Goal: Task Accomplishment & Management: Use online tool/utility

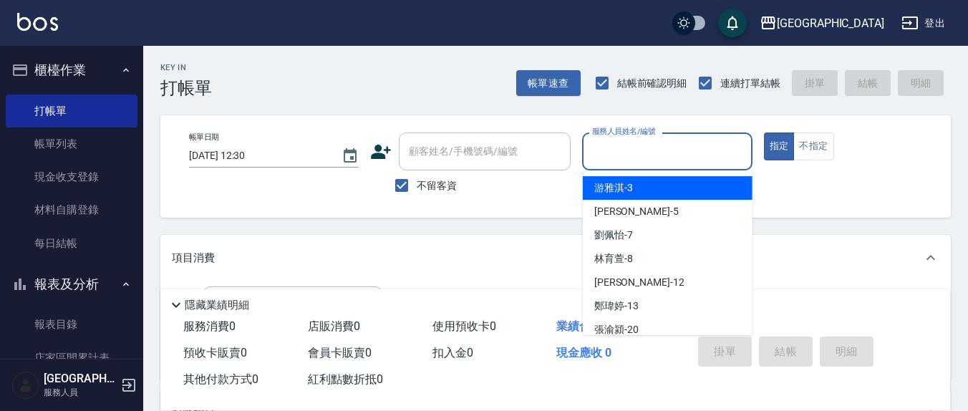
click at [672, 160] on input "服務人員姓名/編號" at bounding box center [667, 151] width 157 height 25
click at [631, 150] on input "服務人員姓名/編號" at bounding box center [667, 151] width 157 height 25
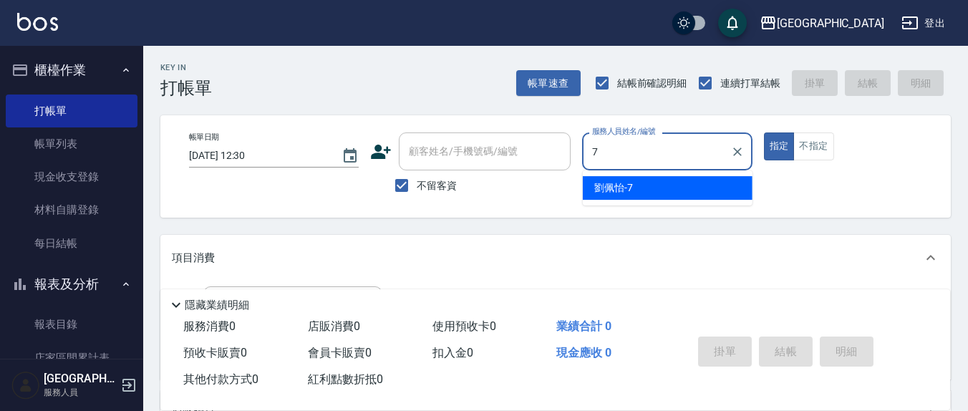
type input "7"
type button "true"
type input "[PERSON_NAME]7"
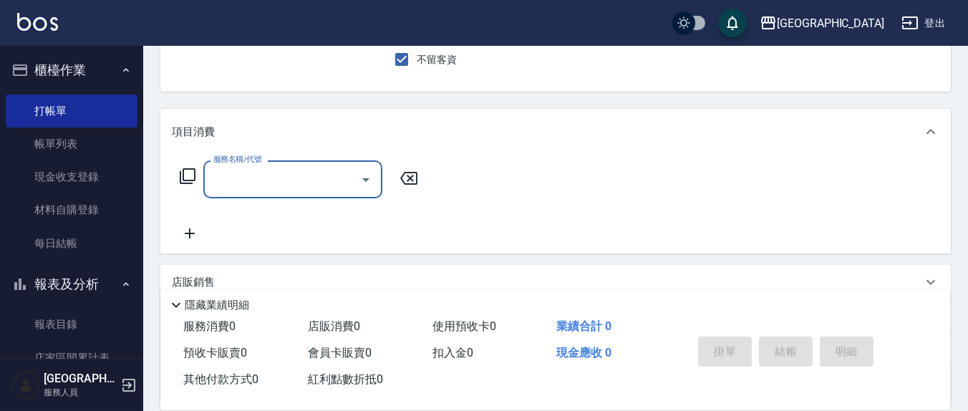
scroll to position [149, 0]
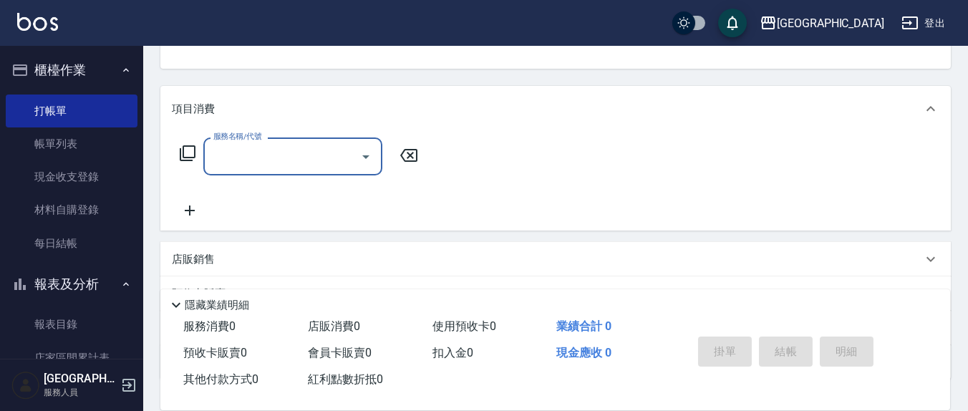
click at [268, 156] on input "服務名稱/代號" at bounding box center [282, 156] width 145 height 25
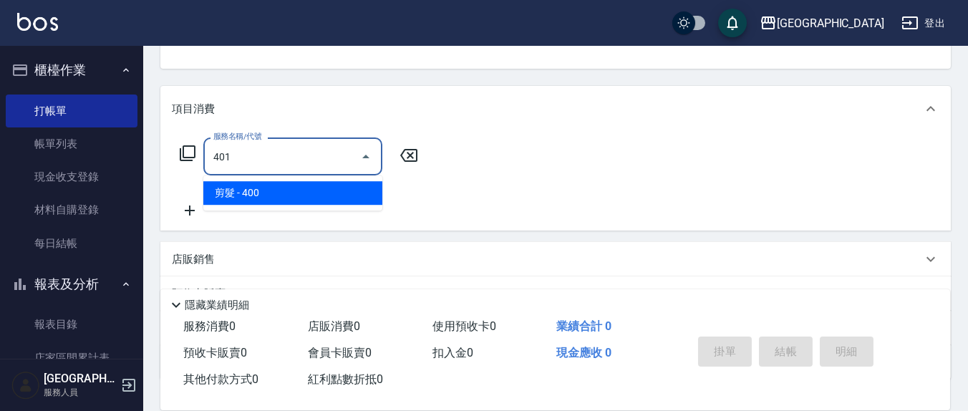
type input "剪髮(401)"
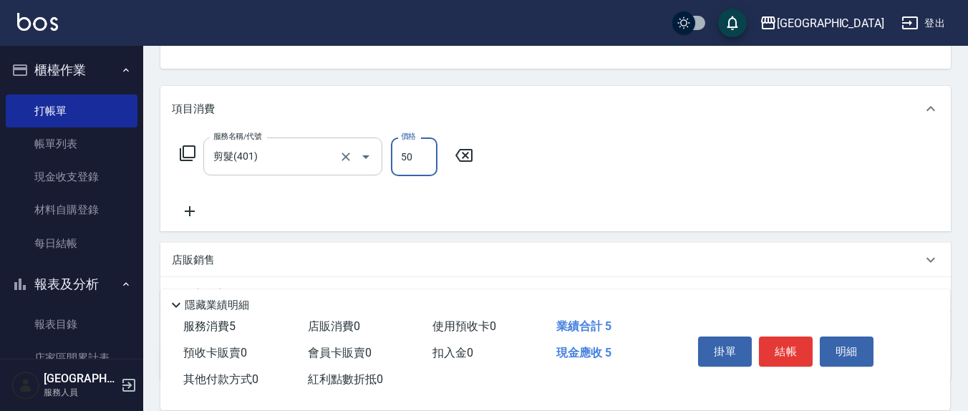
type input "50"
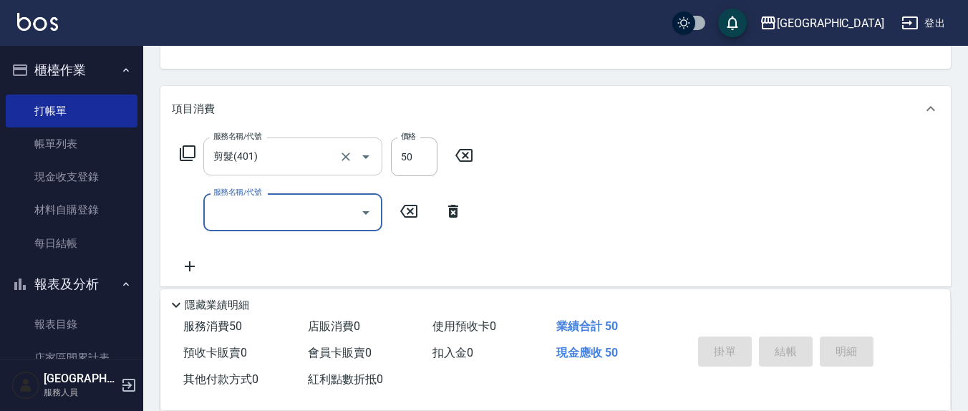
type input "[DATE] 13:15"
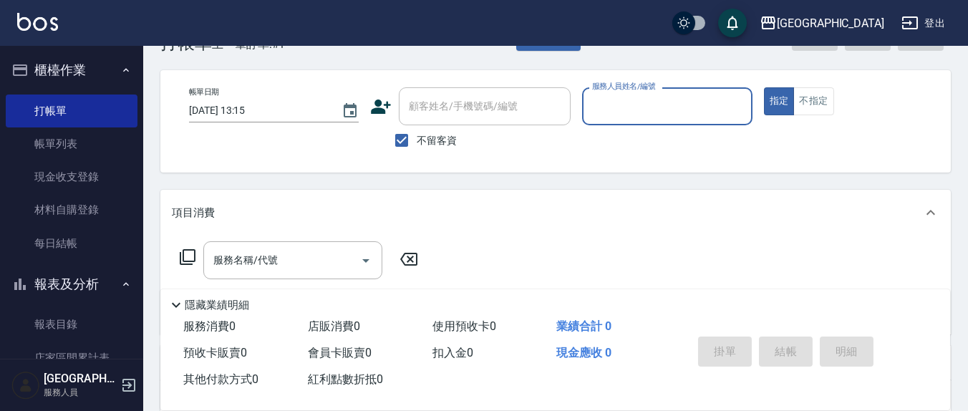
scroll to position [0, 0]
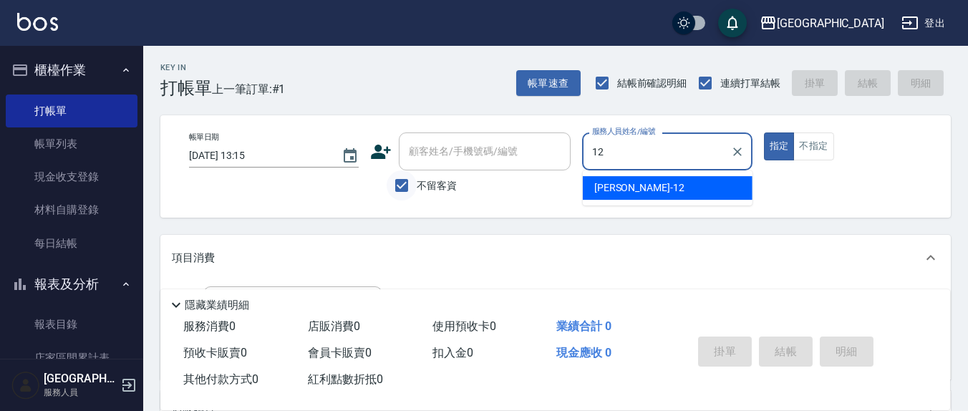
type input "12"
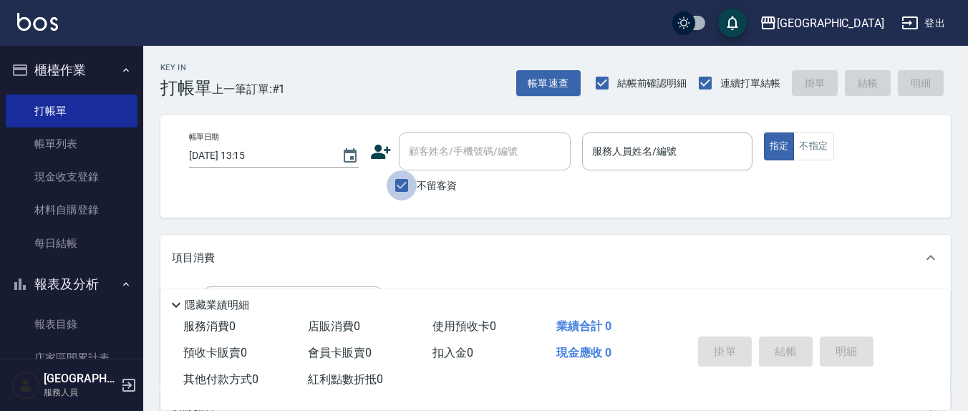
click at [397, 187] on input "不留客資" at bounding box center [402, 185] width 30 height 30
checkbox input "false"
drag, startPoint x: 462, startPoint y: 173, endPoint x: 450, endPoint y: 155, distance: 21.3
click at [458, 163] on div "顧客姓名/手機號碼/編號 顧客姓名/手機號碼/編號 不留客資" at bounding box center [470, 166] width 200 height 68
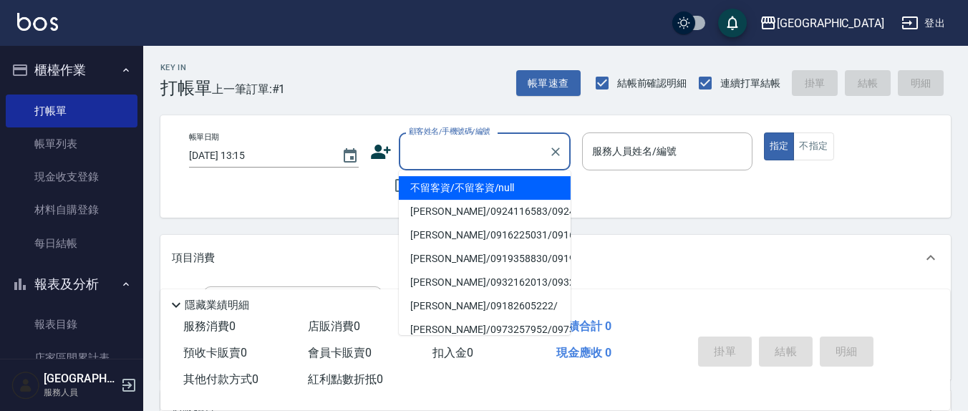
click at [439, 150] on div "顧客姓名/手機號碼/編號 顧客姓名/手機號碼/編號" at bounding box center [485, 151] width 172 height 38
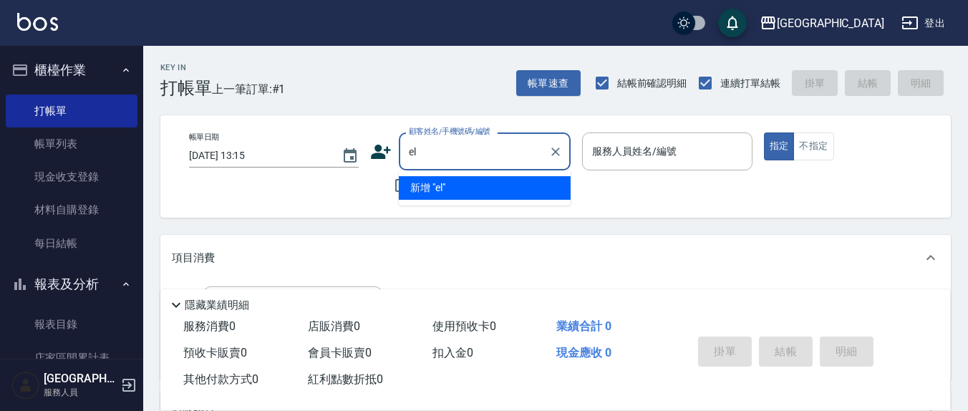
type input "e"
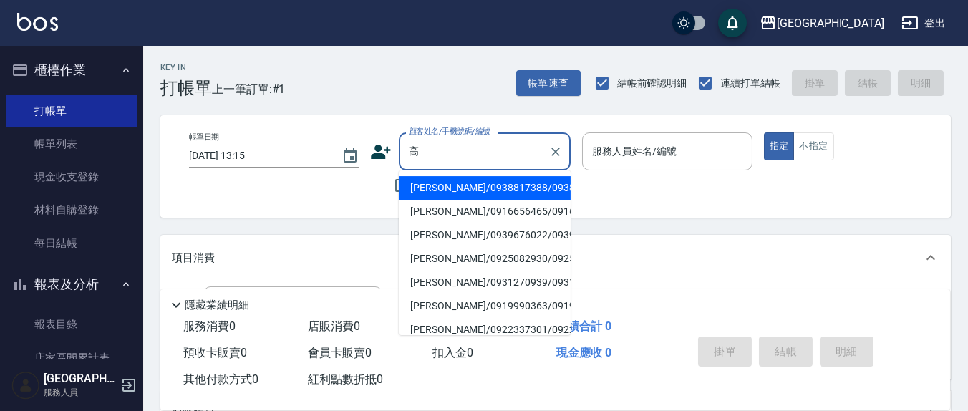
click at [440, 149] on input "高" at bounding box center [473, 151] width 137 height 25
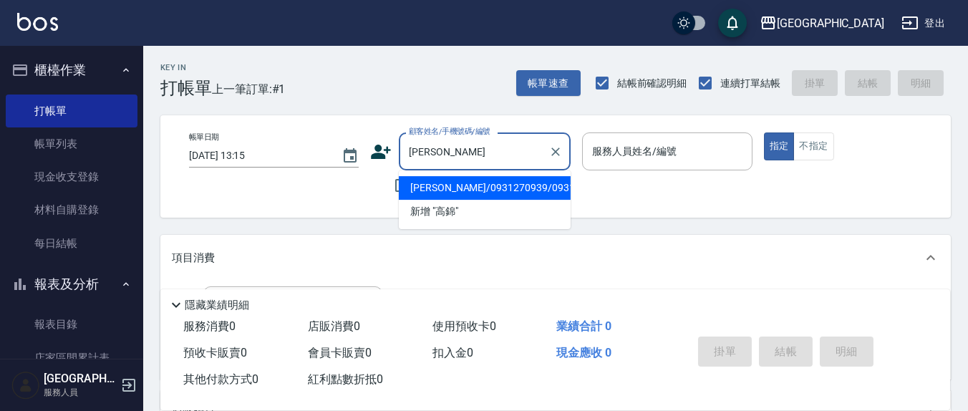
click at [455, 190] on li "[PERSON_NAME]/0931270939/0931270939" at bounding box center [485, 188] width 172 height 24
type input "[PERSON_NAME]/0931270939/0931270939"
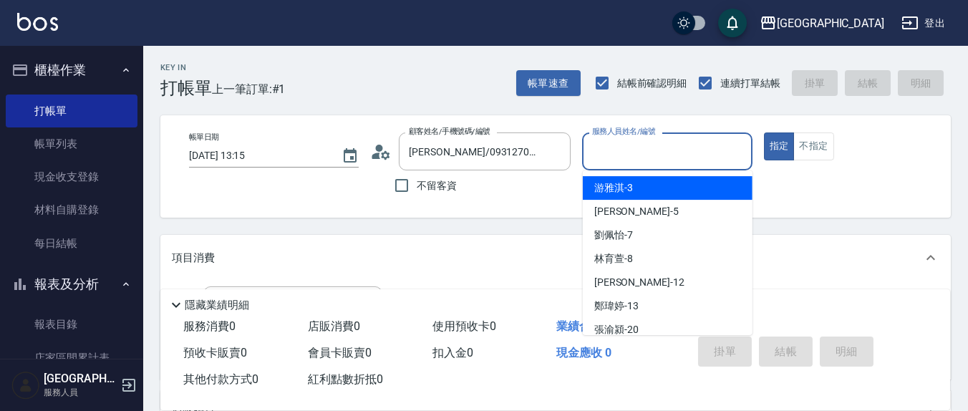
click at [662, 149] on input "服務人員姓名/編號" at bounding box center [667, 151] width 157 height 25
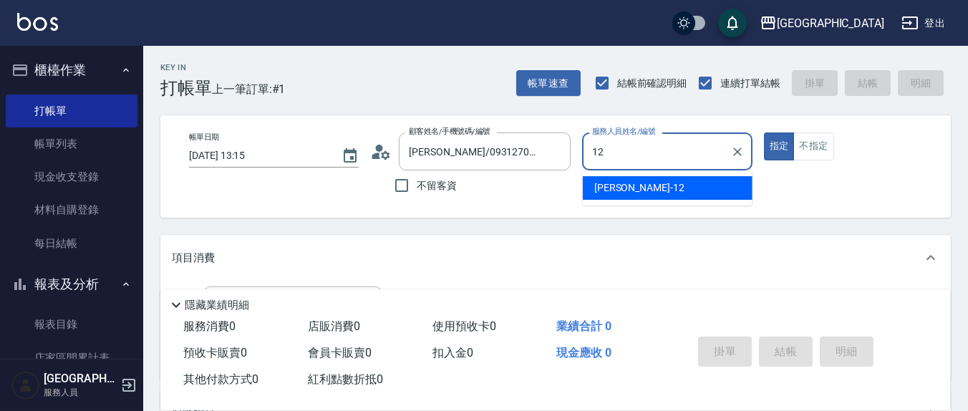
type input "[PERSON_NAME]-12"
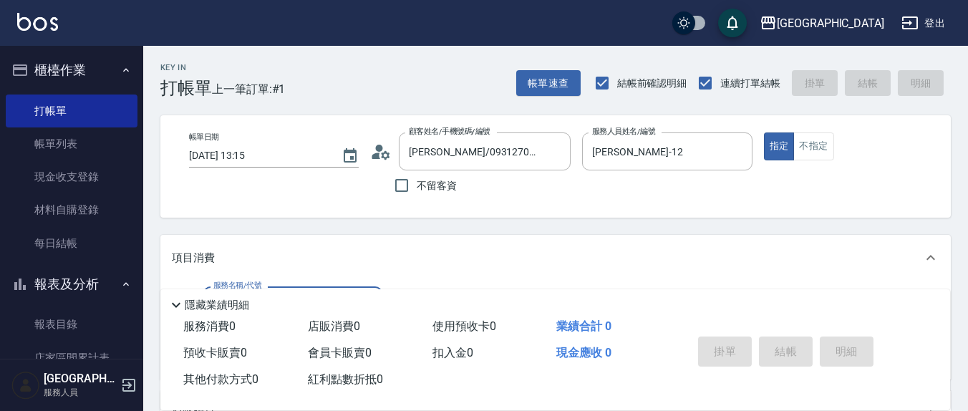
scroll to position [149, 0]
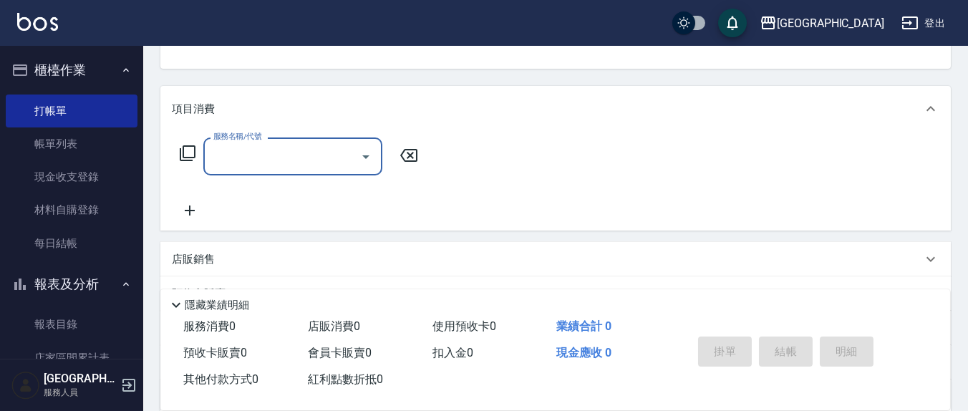
click at [261, 155] on input "服務名稱/代號" at bounding box center [282, 156] width 145 height 25
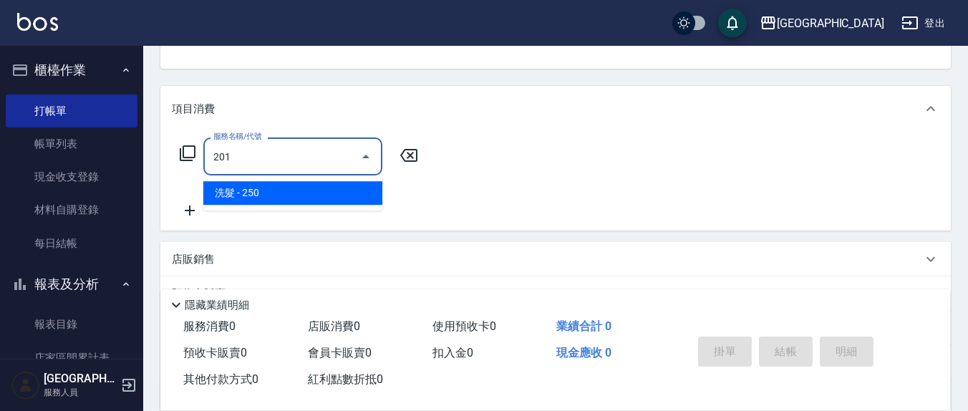
type input "洗髮(201)"
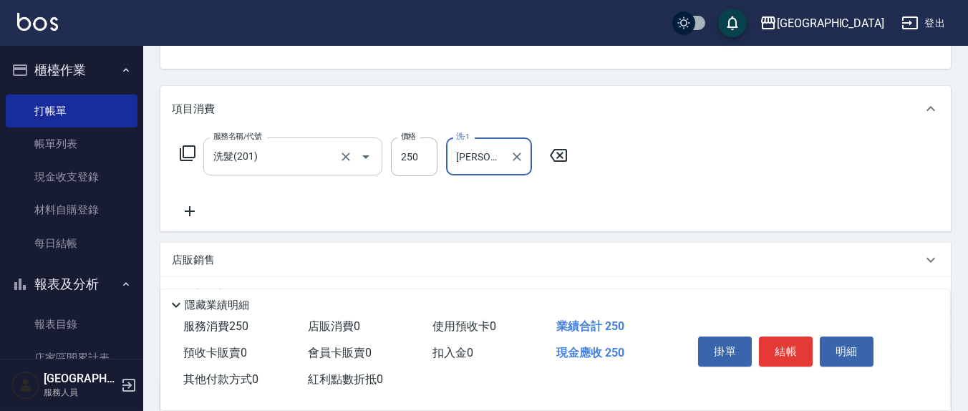
type input "[PERSON_NAME]-21"
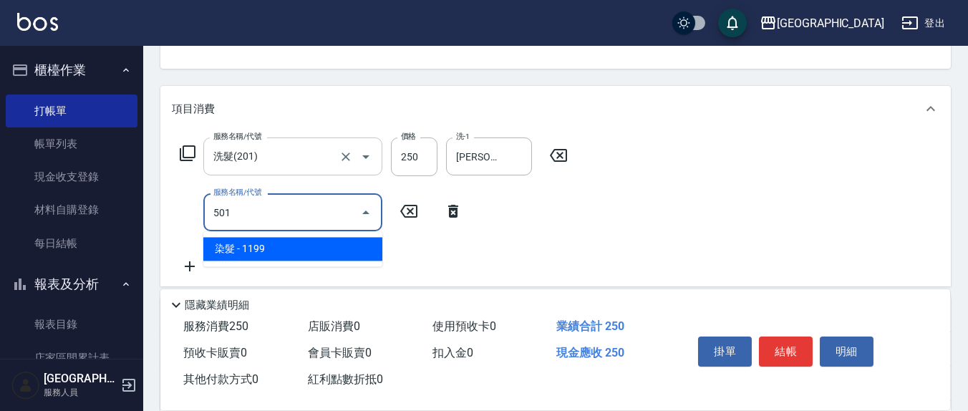
type input "染髮(501)"
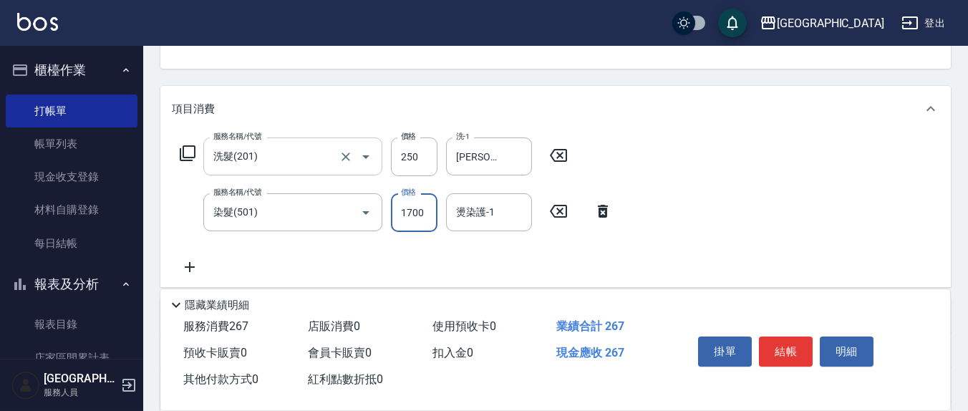
type input "1700"
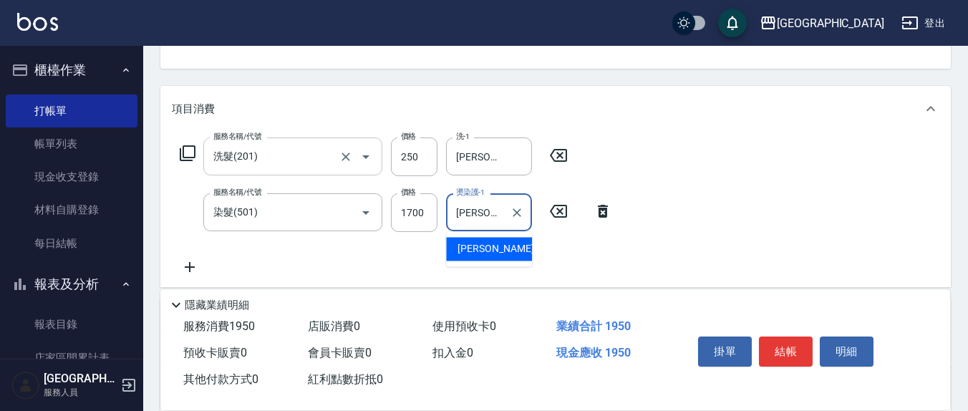
type input "[PERSON_NAME]-12"
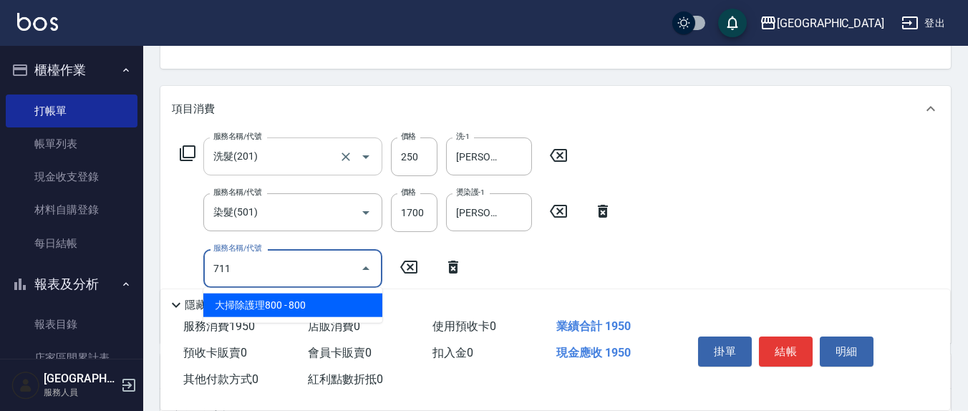
type input "大掃除護理800(711)"
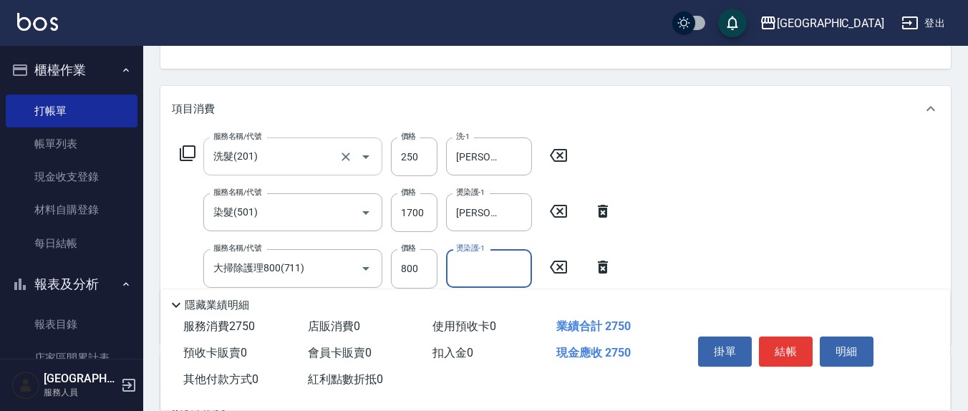
type input "1"
type input "[PERSON_NAME]-21"
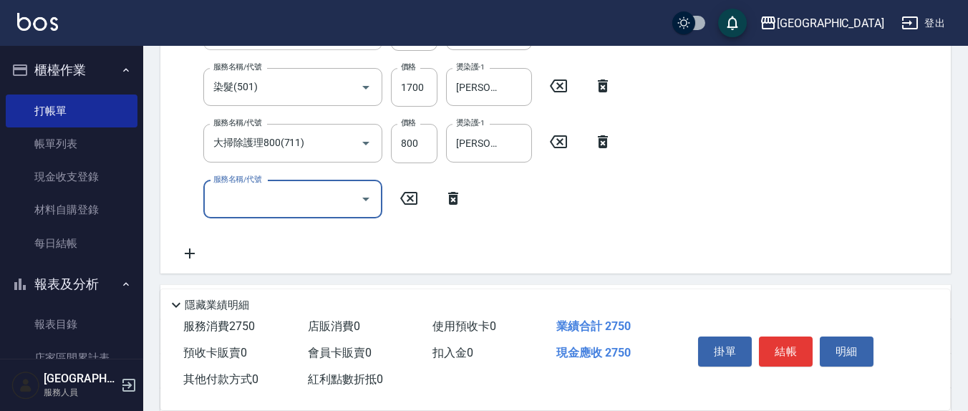
scroll to position [298, 0]
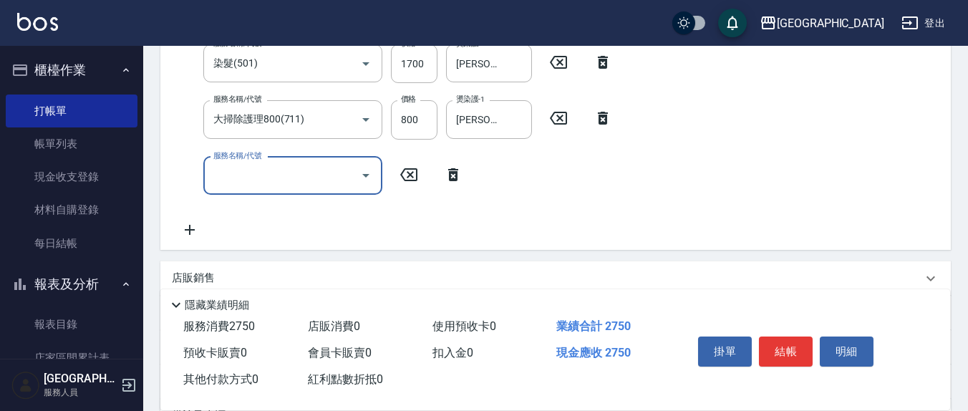
click at [258, 160] on label "服務名稱/代號" at bounding box center [237, 155] width 48 height 11
click at [258, 163] on input "服務名稱/代號" at bounding box center [282, 175] width 145 height 25
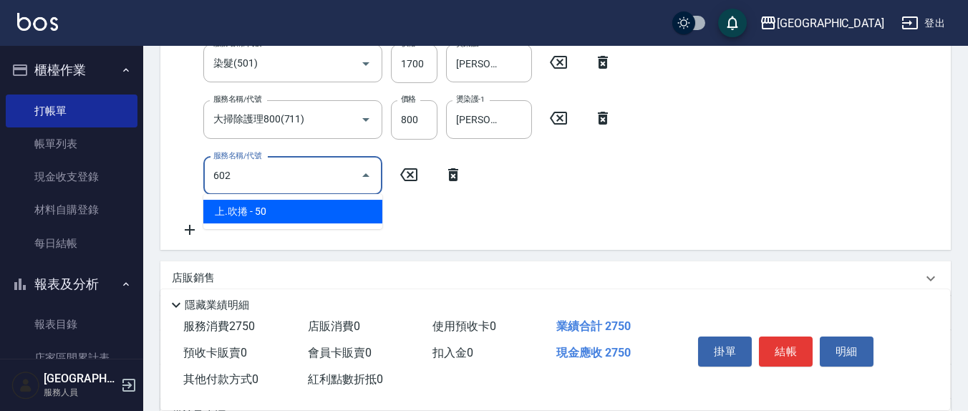
type input "上.吹捲(602)"
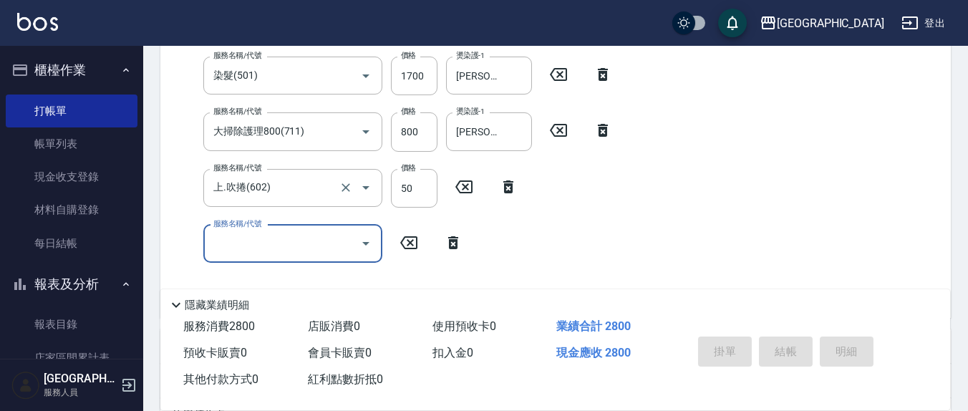
scroll to position [0, 0]
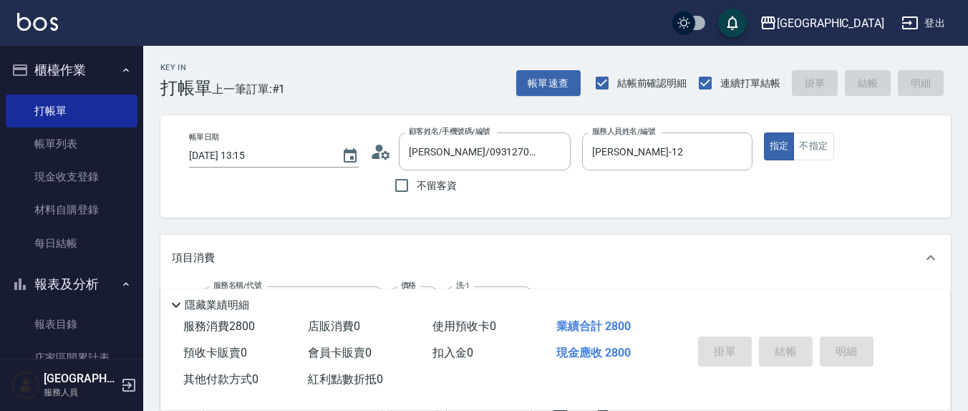
type input "[DATE] 13:16"
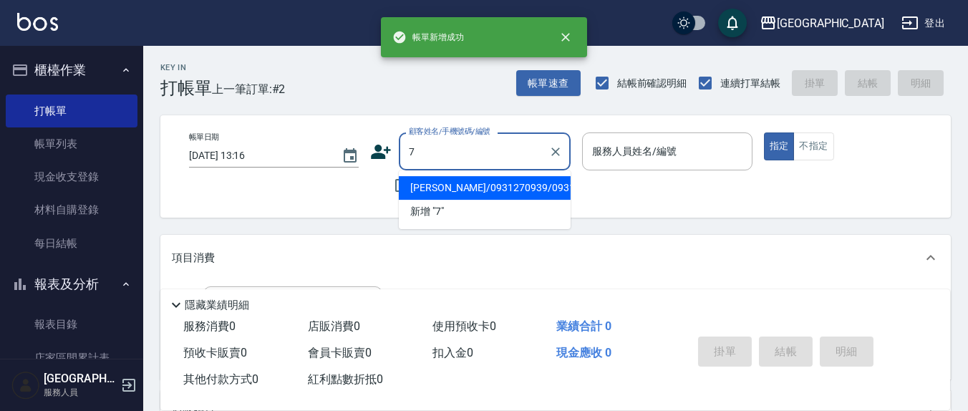
click at [764, 132] on button "指定" at bounding box center [779, 146] width 31 height 28
type input "[PERSON_NAME]/0931270939/0931270939"
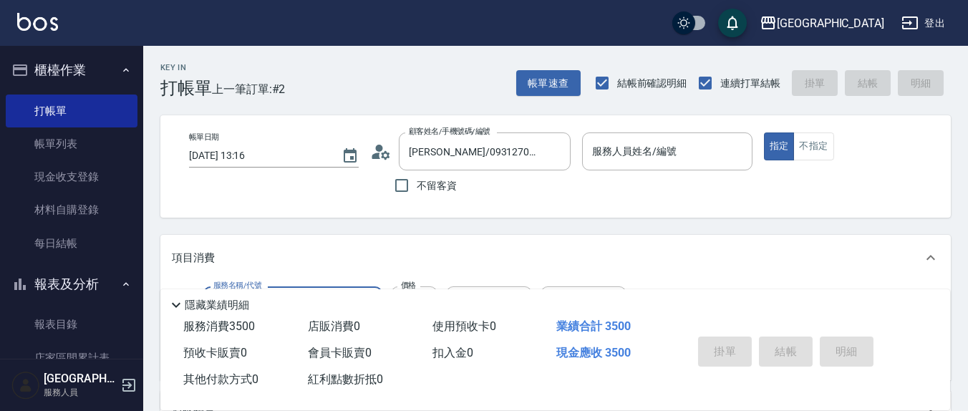
type input "完美套餐3500(316)"
click at [670, 154] on div "服務人員姓名/編號 服務人員姓名/編號" at bounding box center [667, 151] width 170 height 38
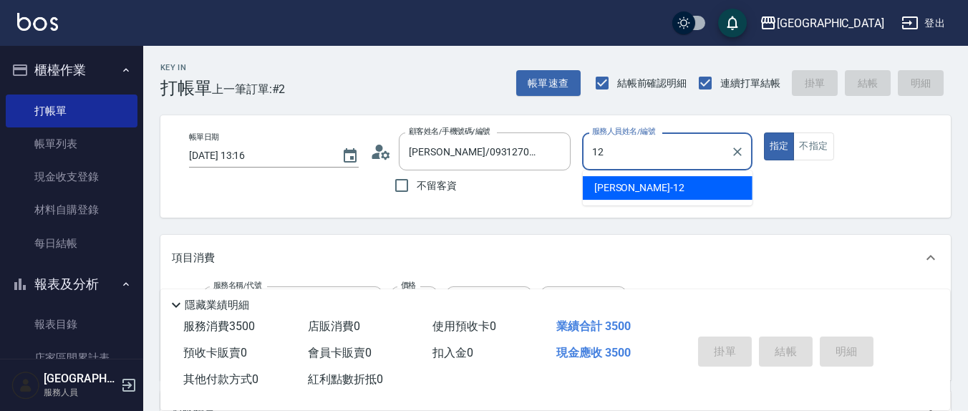
type input "[PERSON_NAME]-12"
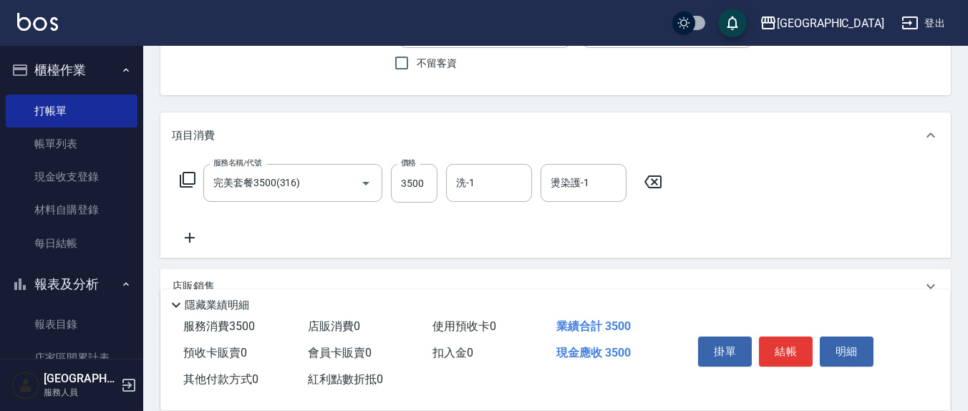
scroll to position [149, 0]
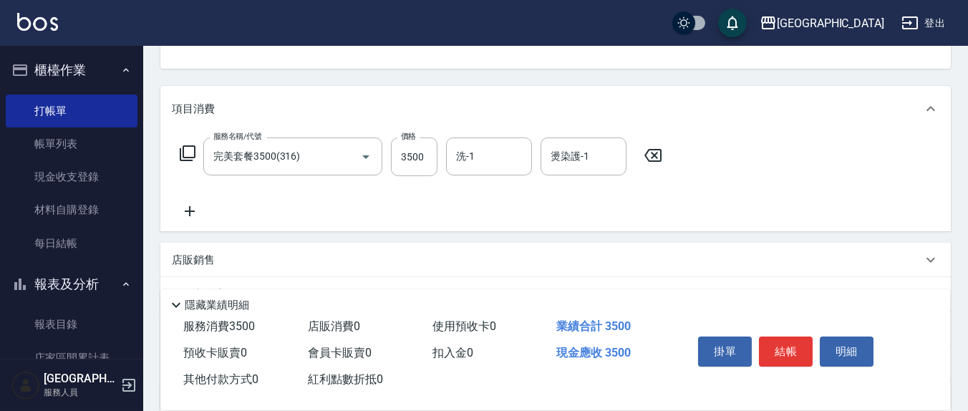
click at [654, 154] on icon at bounding box center [652, 155] width 17 height 13
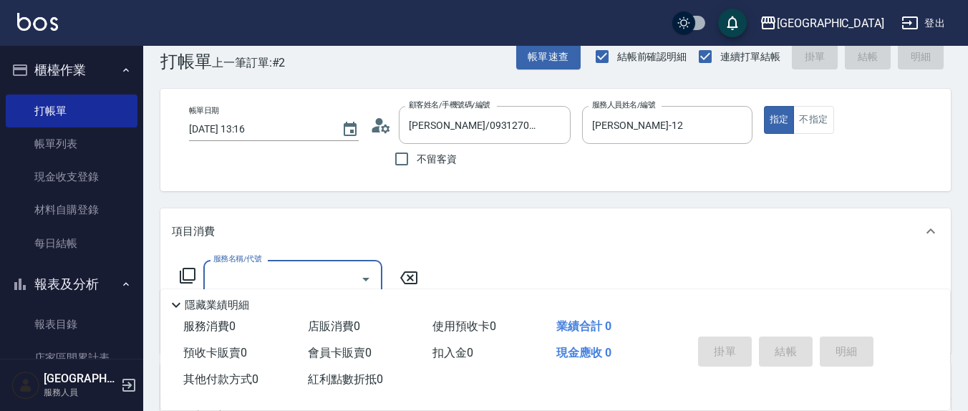
scroll to position [0, 0]
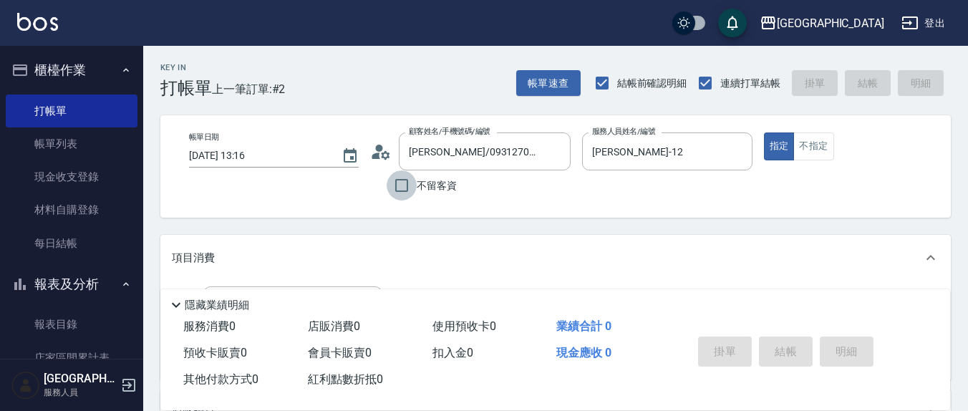
click at [406, 183] on input "不留客資" at bounding box center [402, 185] width 30 height 30
checkbox input "true"
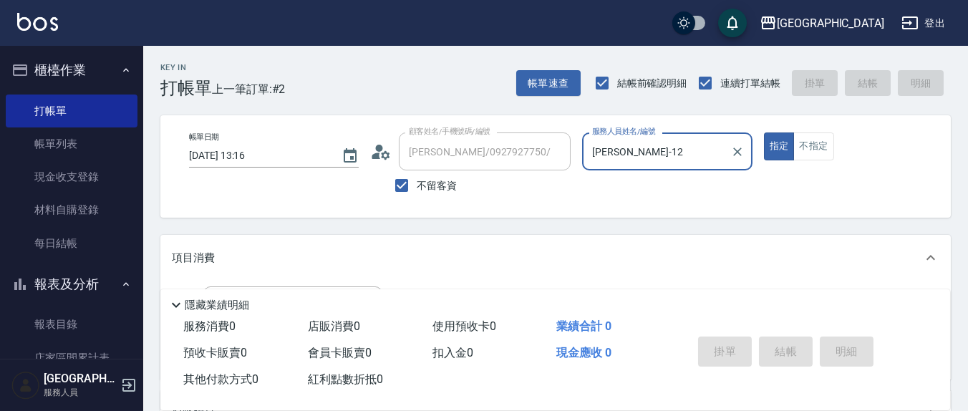
type input "[PERSON_NAME]/0966880372/"
click at [648, 153] on input "[PERSON_NAME]-12" at bounding box center [656, 151] width 135 height 25
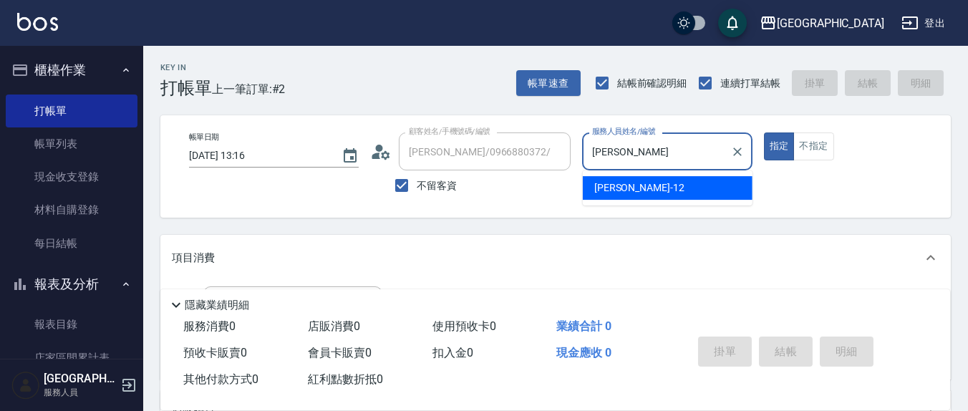
type input "呂"
type input "[PERSON_NAME]7"
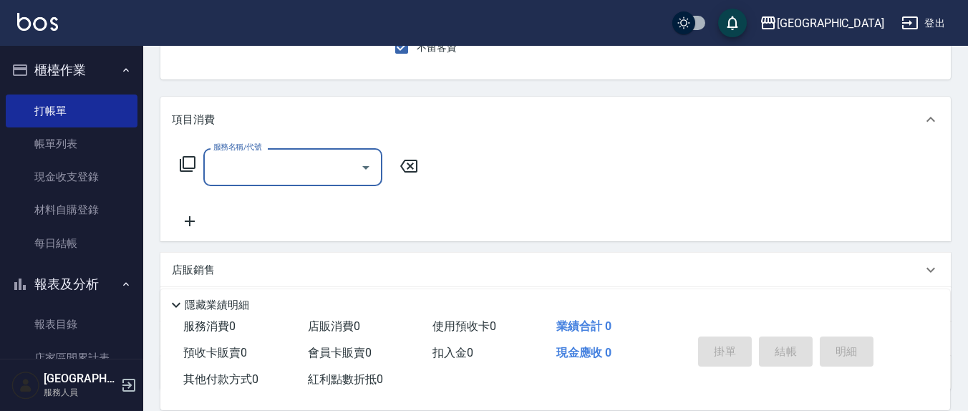
scroll to position [149, 0]
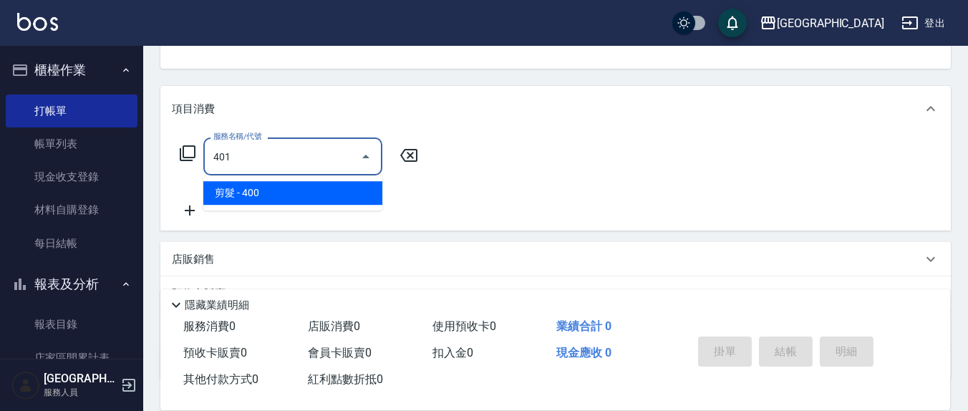
type input "剪髮(401)"
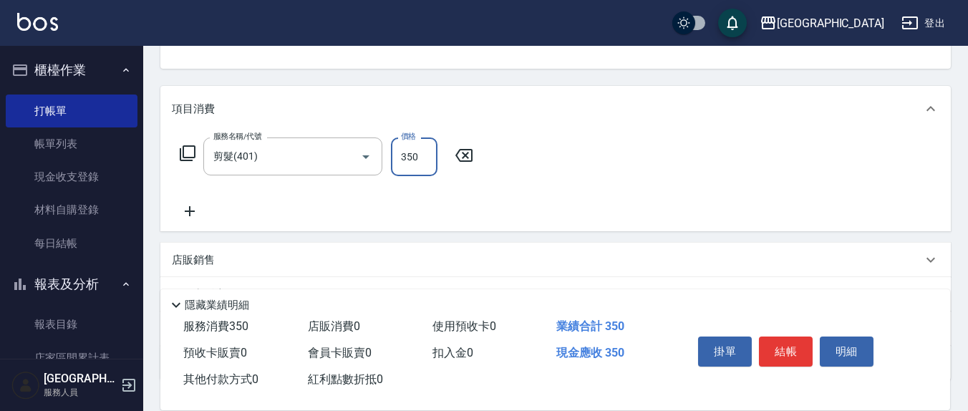
type input "350"
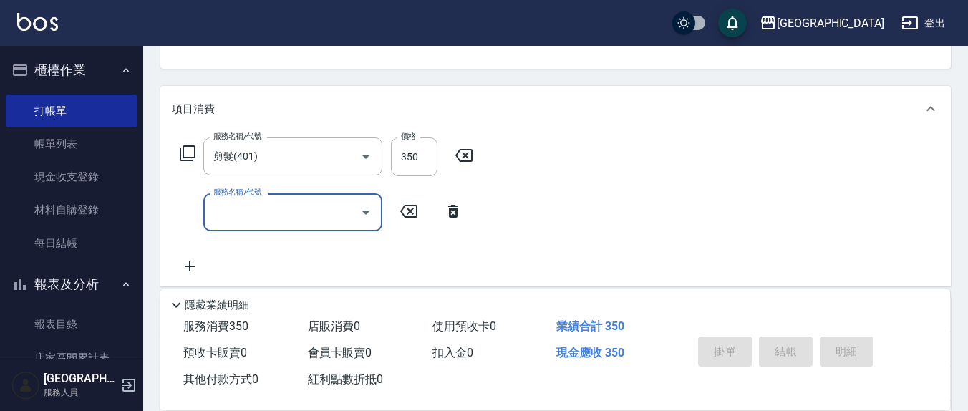
type input "[DATE] 13:17"
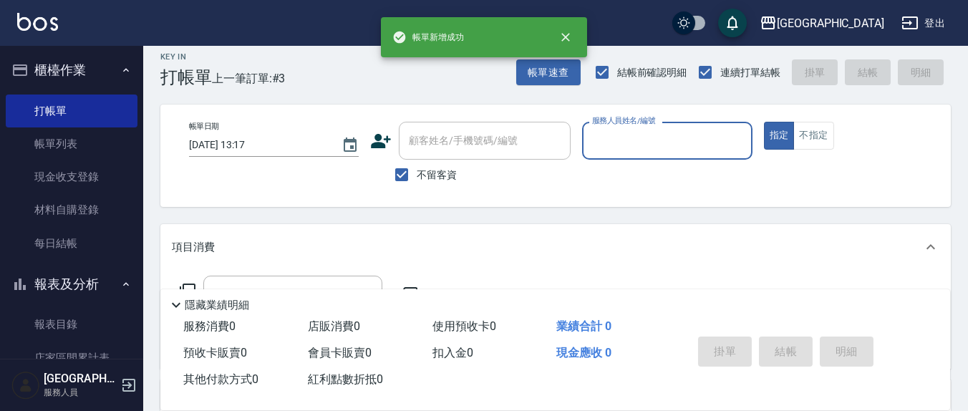
scroll to position [0, 0]
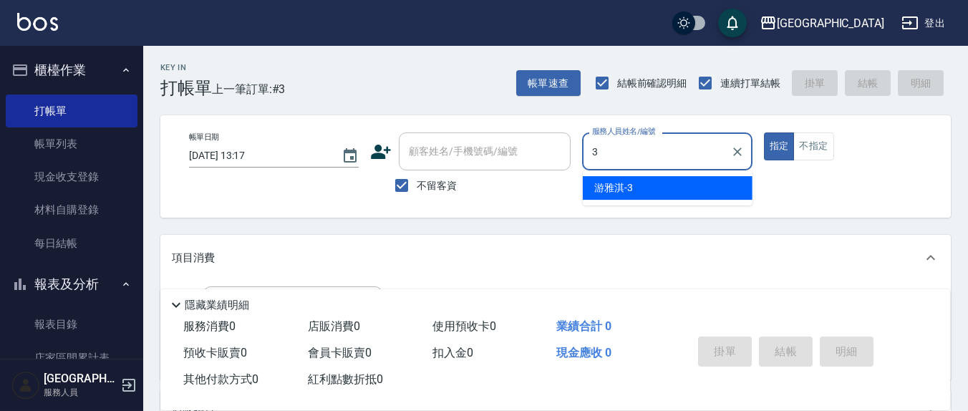
type input "[PERSON_NAME]-3"
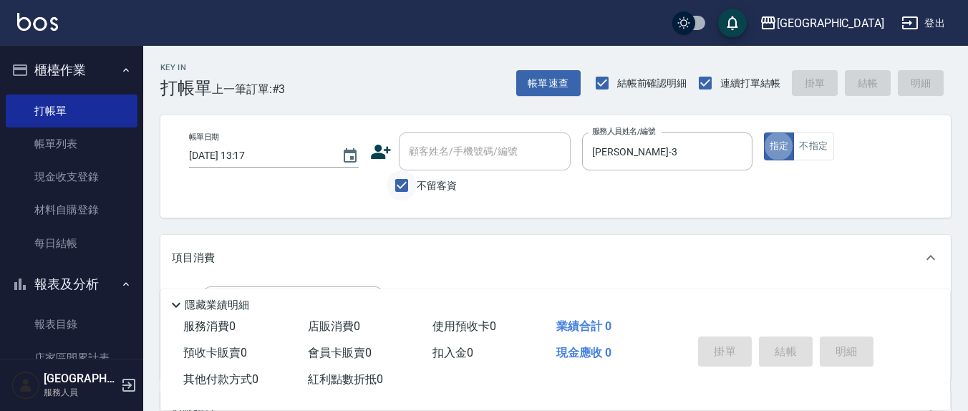
click at [402, 181] on input "不留客資" at bounding box center [402, 185] width 30 height 30
checkbox input "false"
click at [432, 168] on div "顧客姓名/手機號碼/編號" at bounding box center [485, 151] width 172 height 38
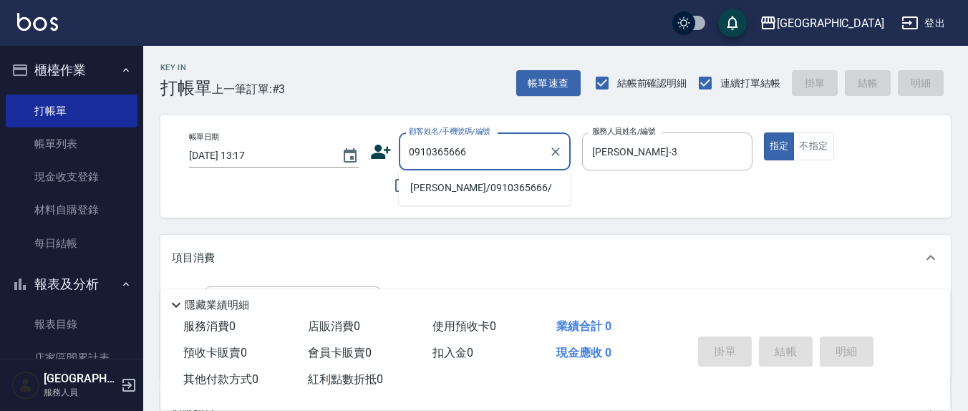
click at [442, 185] on li "[PERSON_NAME]/0910365666/" at bounding box center [485, 188] width 172 height 24
type input "[PERSON_NAME]/0910365666/"
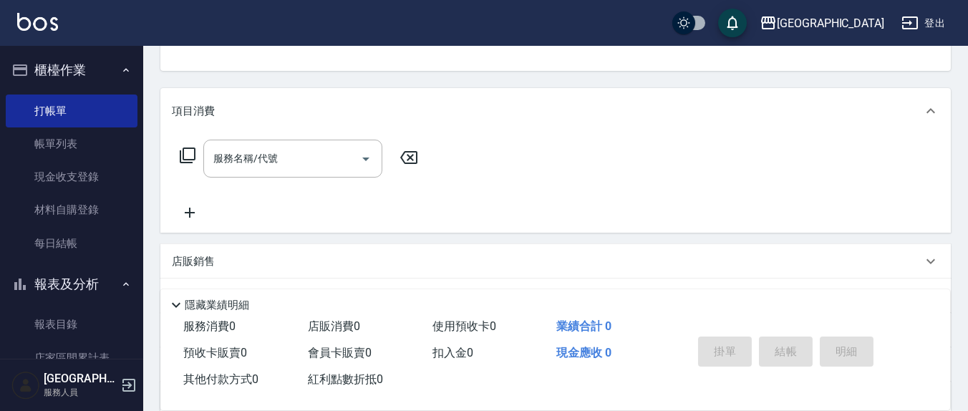
scroll to position [149, 0]
click at [331, 159] on input "服務名稱/代號" at bounding box center [282, 156] width 145 height 25
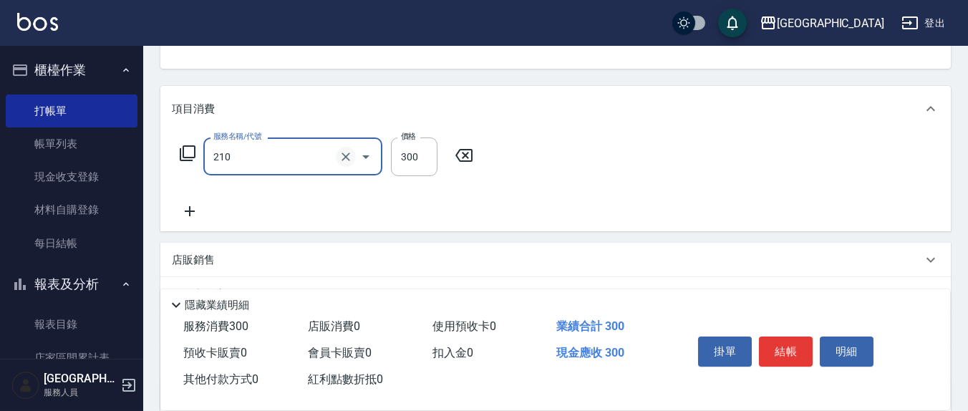
type input "[PERSON_NAME]洗髮精(210)"
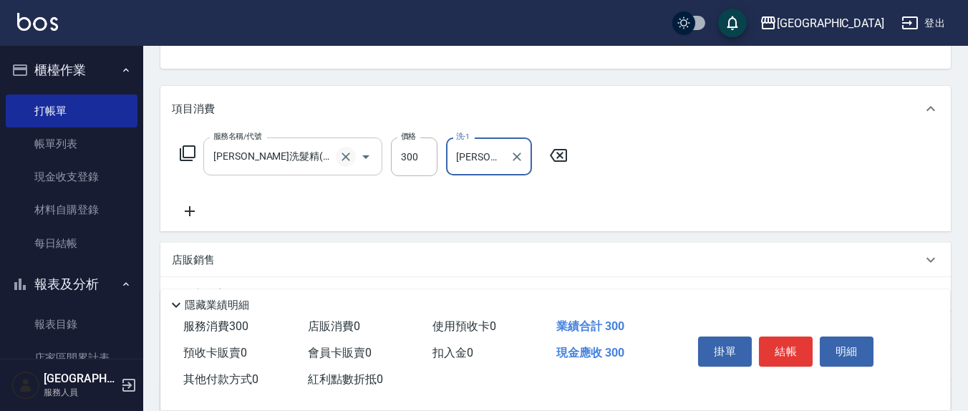
type input "[PERSON_NAME]-3"
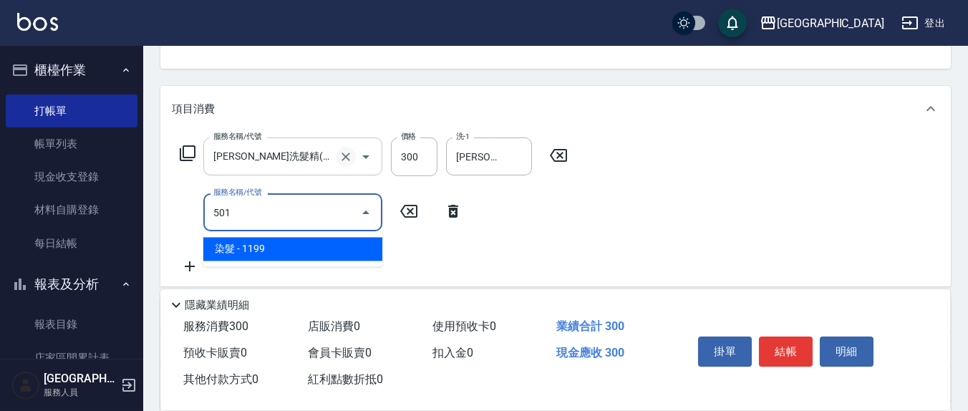
type input "染髮(501)"
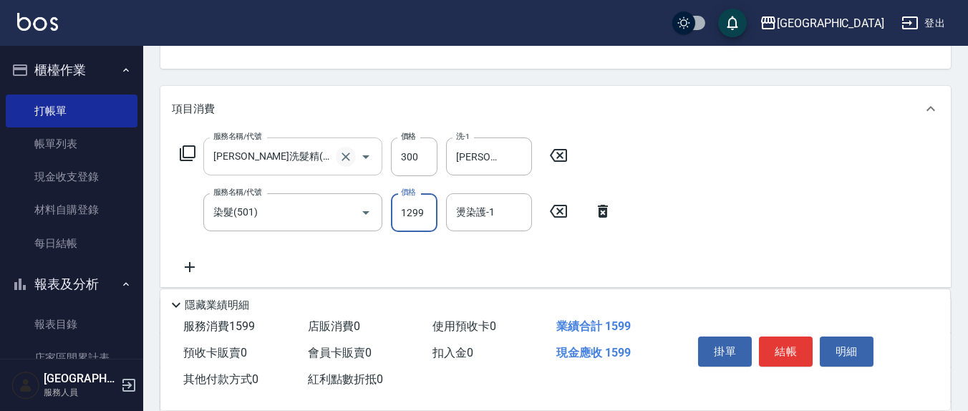
type input "1299"
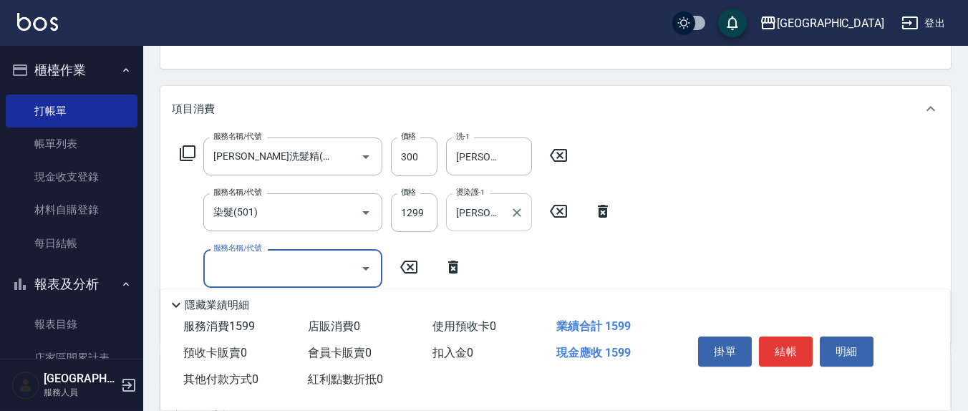
click at [505, 213] on div "[PERSON_NAME]-21 燙染護-1" at bounding box center [489, 212] width 86 height 38
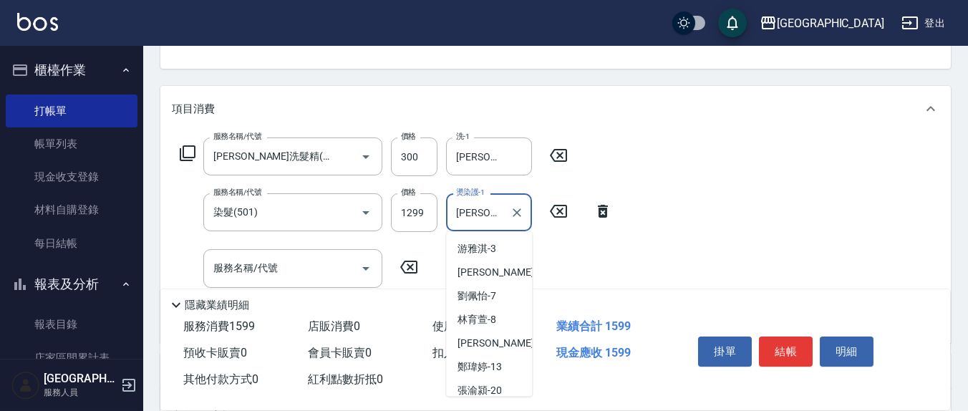
scroll to position [29, 0]
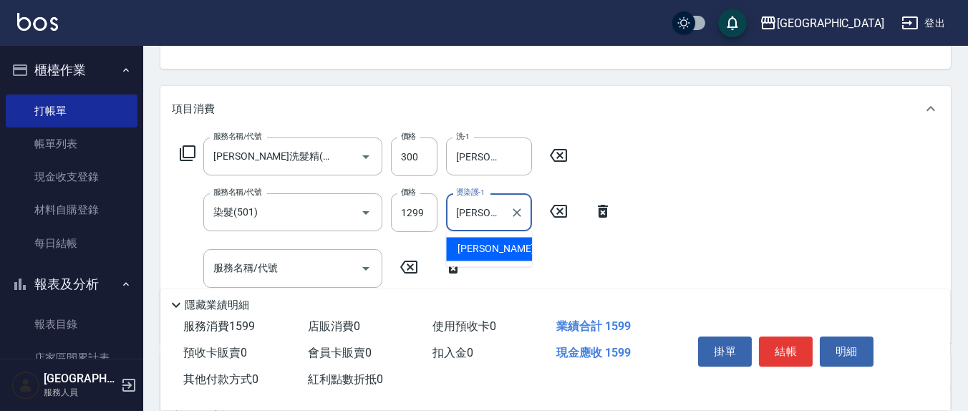
type input "韋"
type input "[PERSON_NAME]-3"
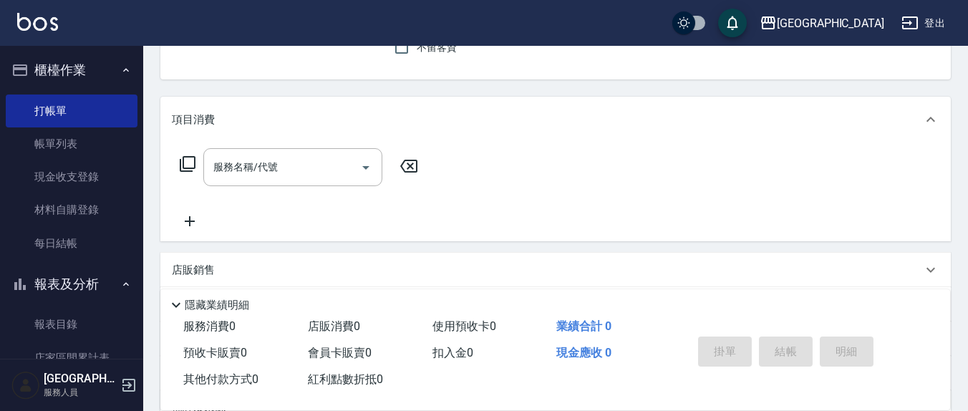
scroll to position [0, 0]
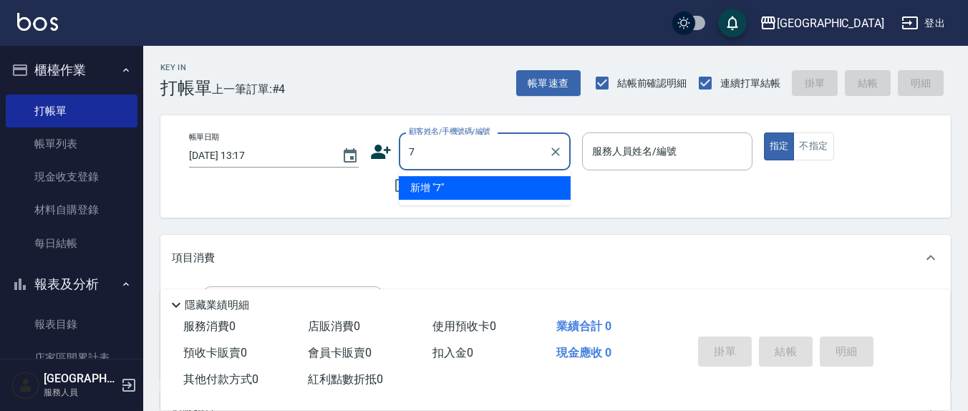
type input "7"
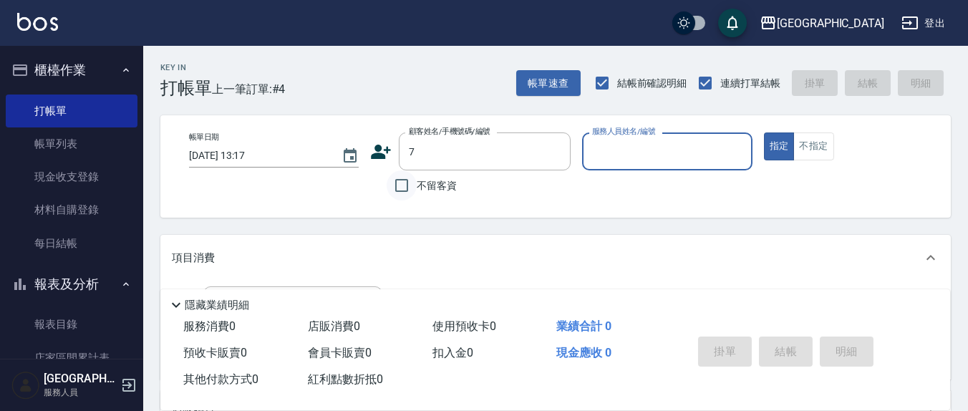
click at [405, 183] on input "不留客資" at bounding box center [402, 185] width 30 height 30
checkbox input "true"
click at [616, 158] on input "服務人員姓名/編號" at bounding box center [667, 151] width 157 height 25
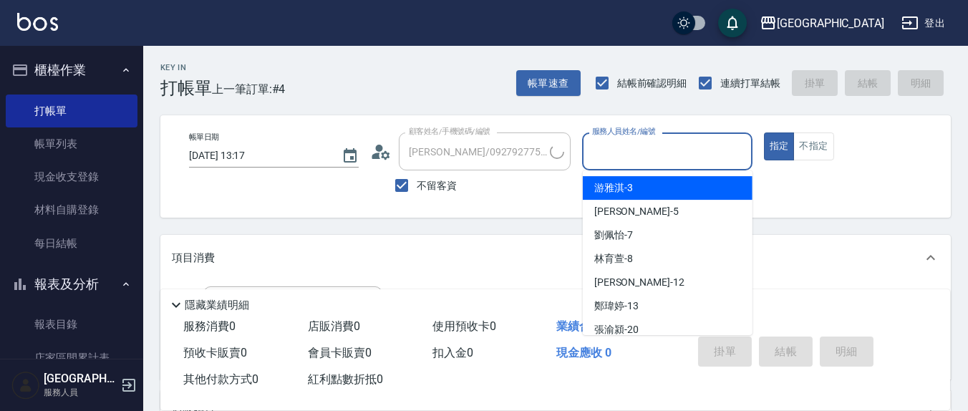
type input "[PERSON_NAME]/0966880372/"
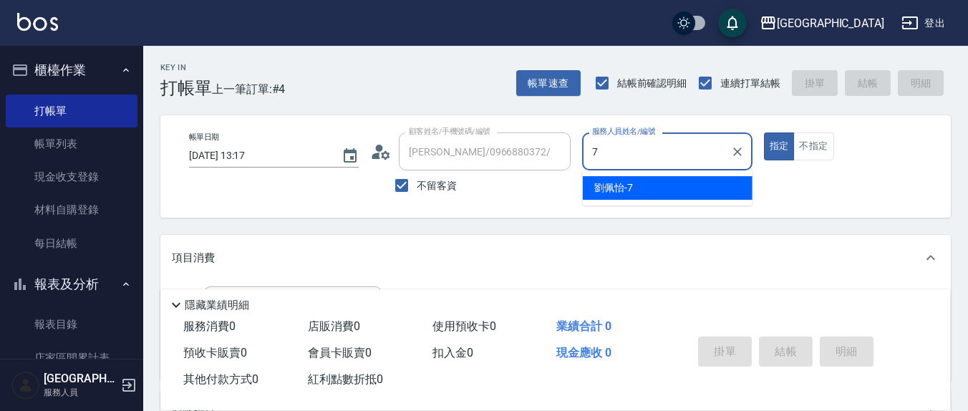
type input "[PERSON_NAME]7"
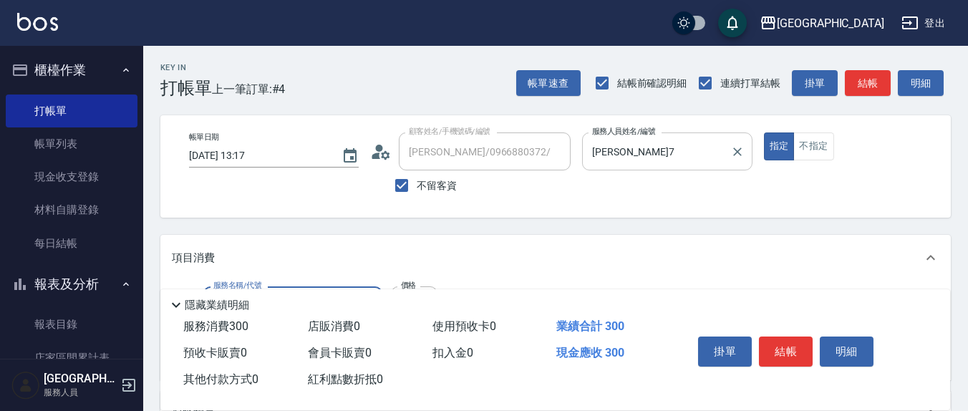
type input "[PERSON_NAME]洗髮精(210)"
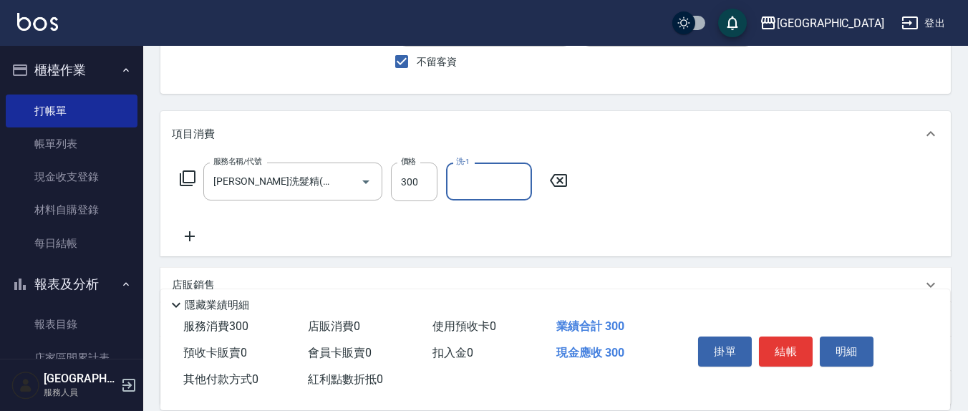
scroll to position [149, 0]
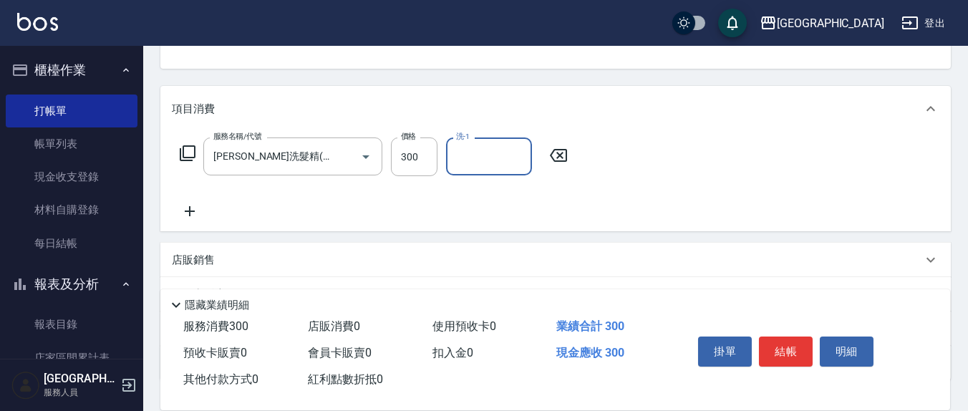
click at [486, 159] on input "洗-1" at bounding box center [488, 156] width 73 height 25
type input "林育萱-8"
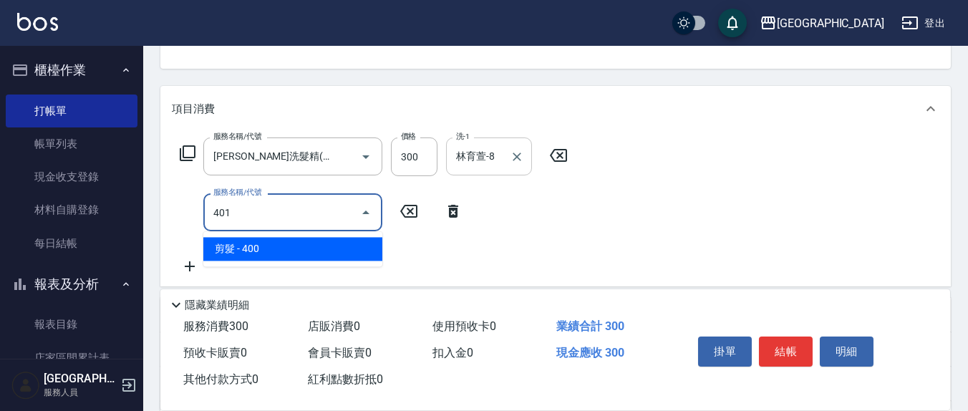
type input "剪髮(401)"
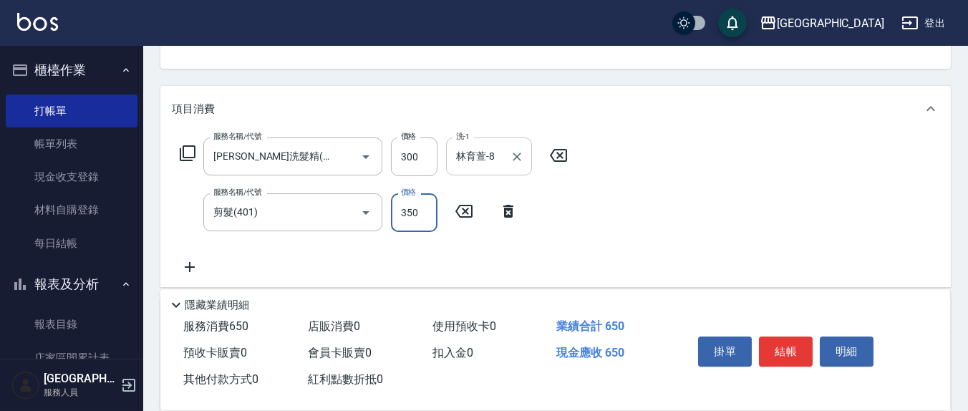
type input "350"
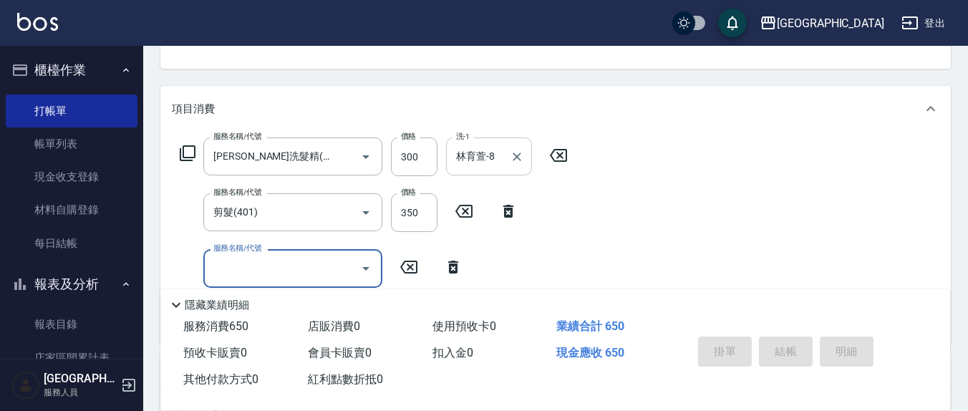
type input "[DATE] 13:18"
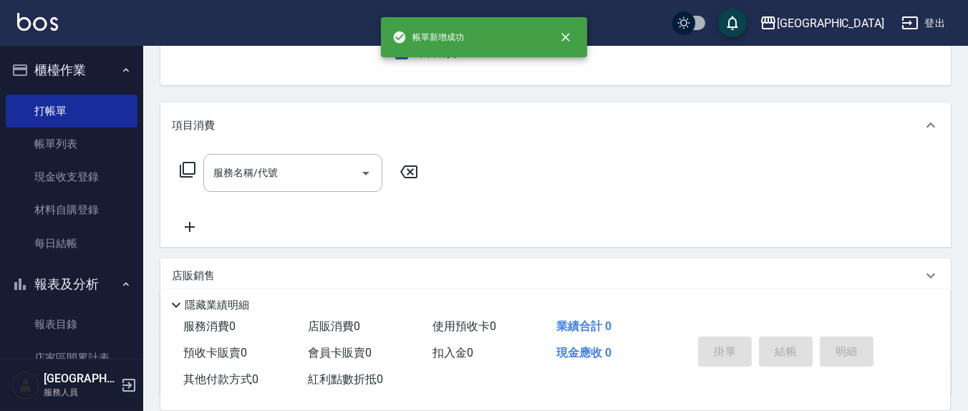
scroll to position [0, 0]
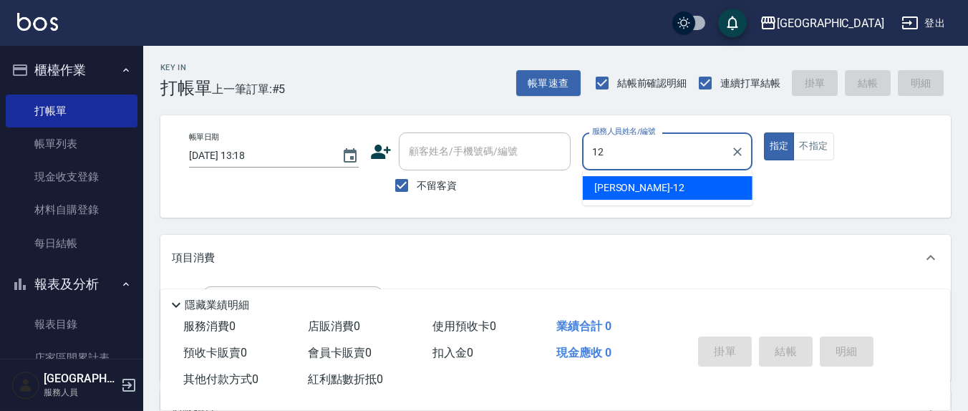
type input "[PERSON_NAME]-12"
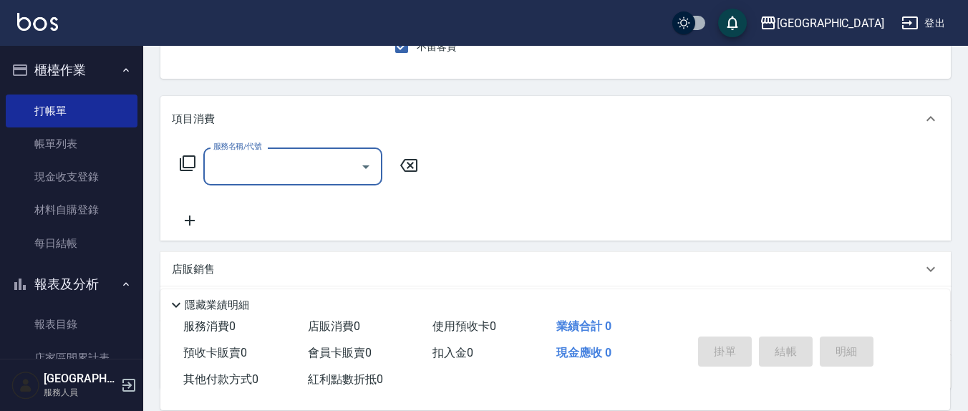
scroll to position [149, 0]
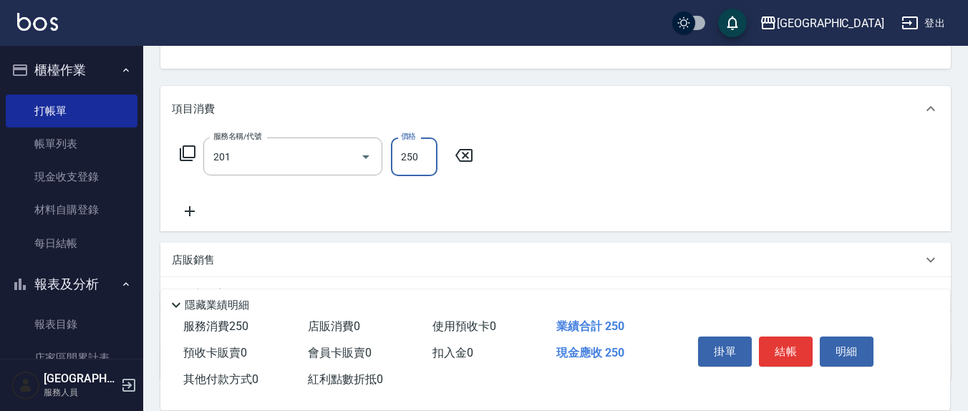
type input "洗髮(201)"
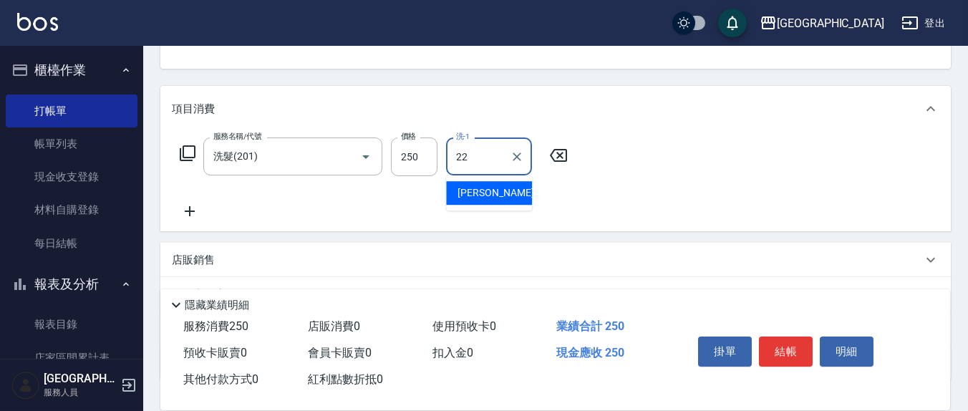
type input "[PERSON_NAME]-22"
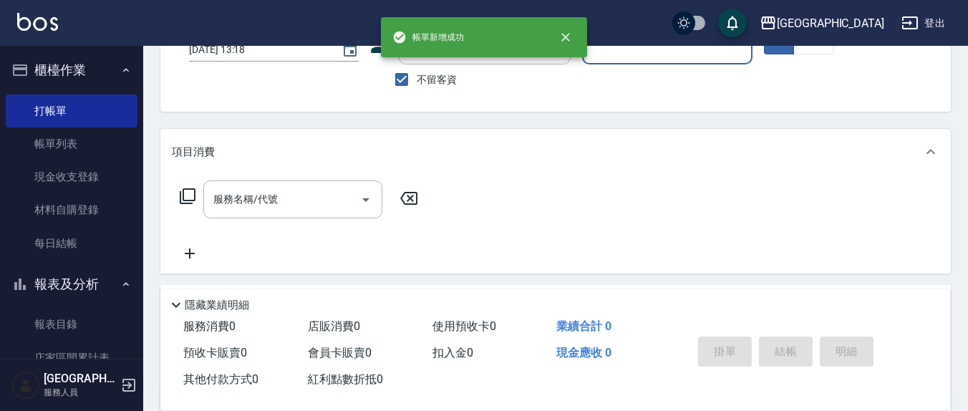
scroll to position [0, 0]
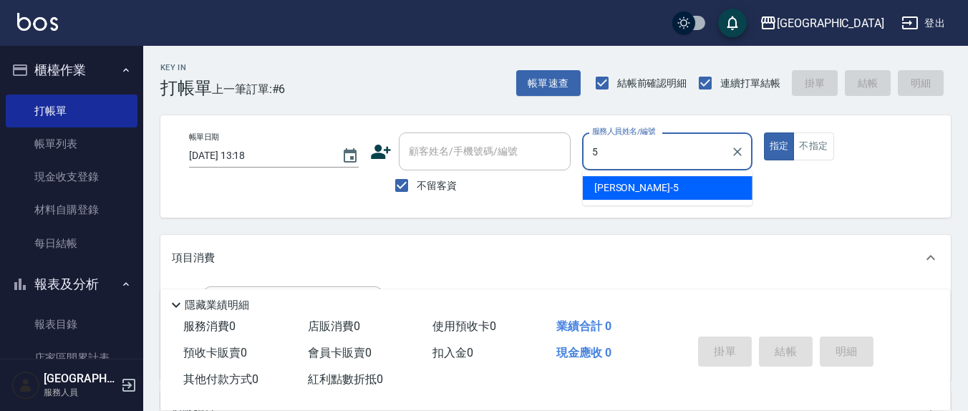
type input "[PERSON_NAME]5"
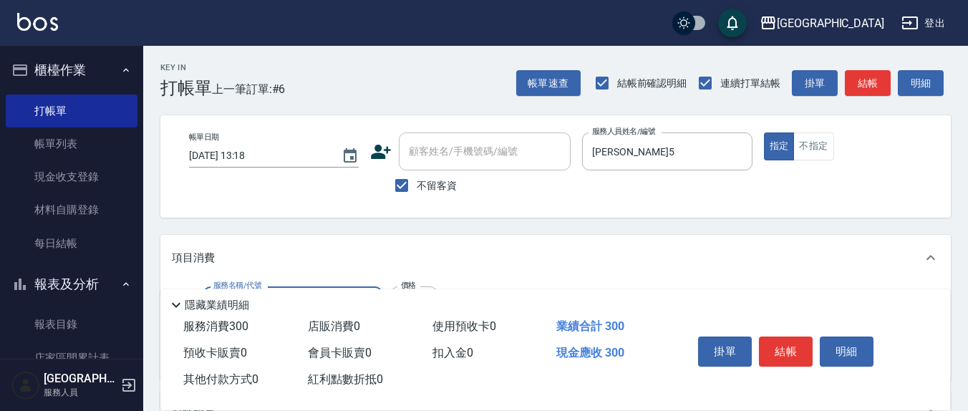
type input "[PERSON_NAME]洗髮精(210)"
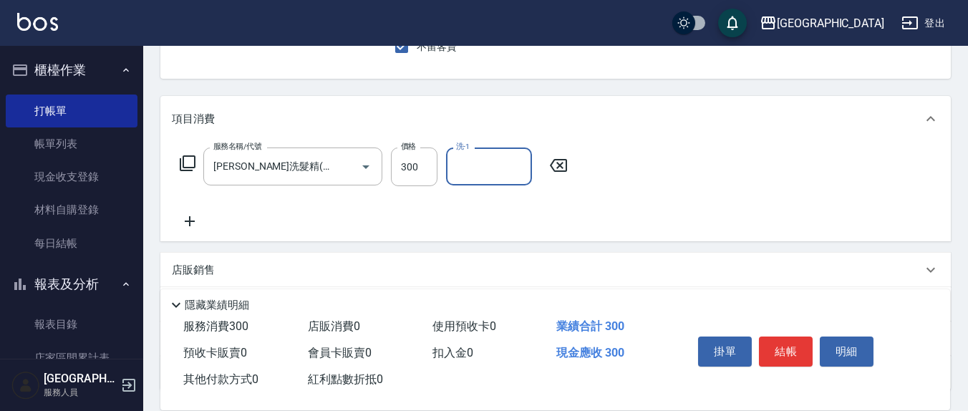
scroll to position [149, 0]
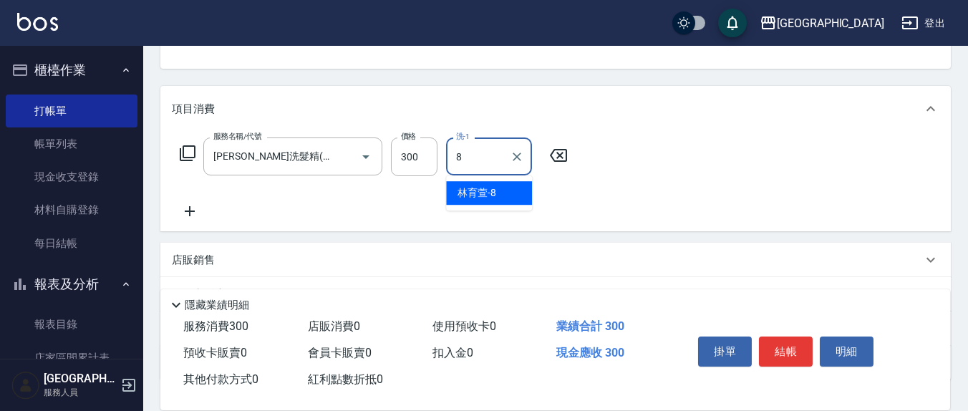
type input "林育萱-8"
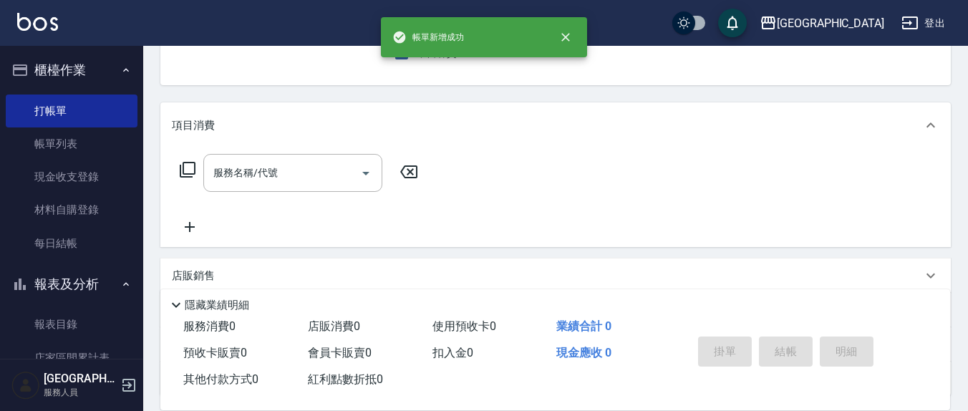
scroll to position [0, 0]
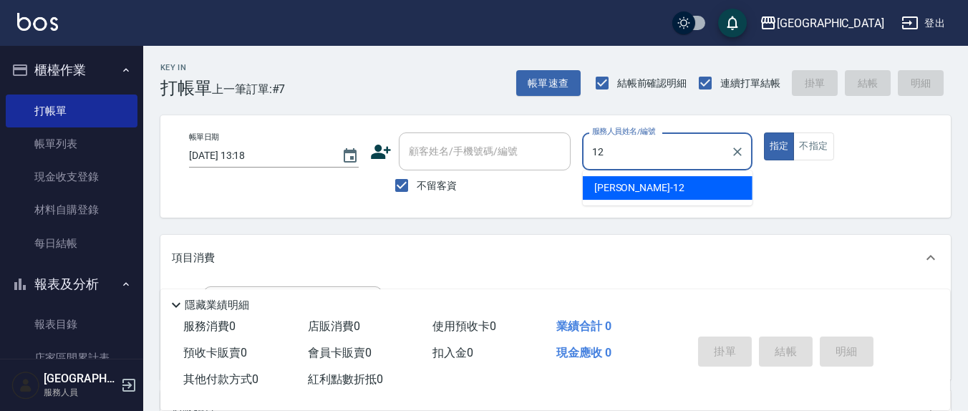
type input "[PERSON_NAME]-12"
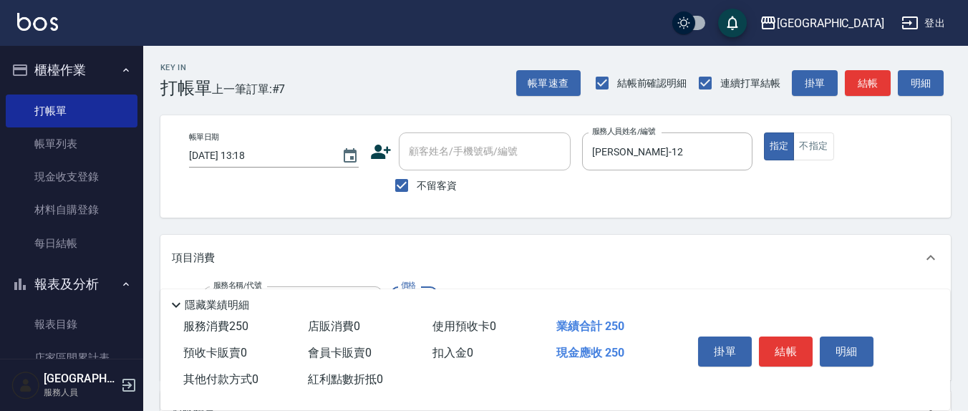
type input "洗髮(201)"
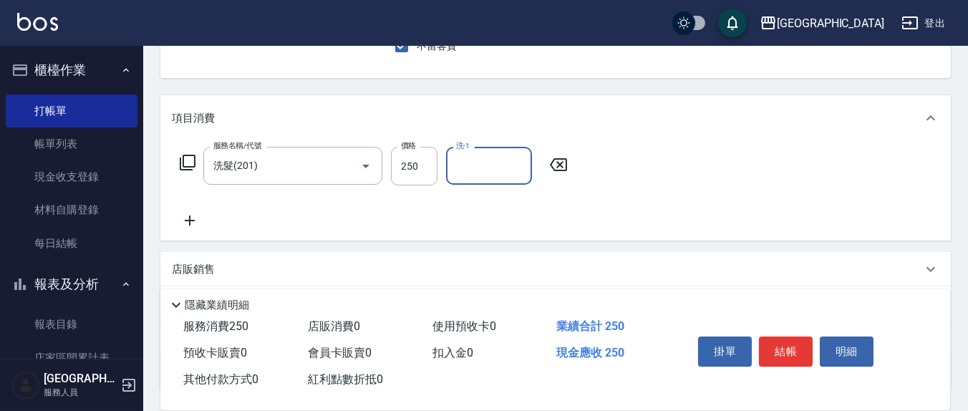
scroll to position [149, 0]
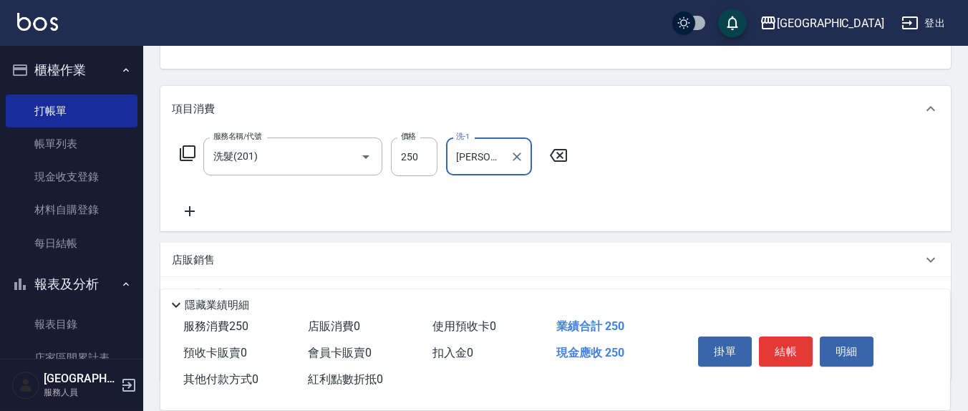
type input "[PERSON_NAME]-21"
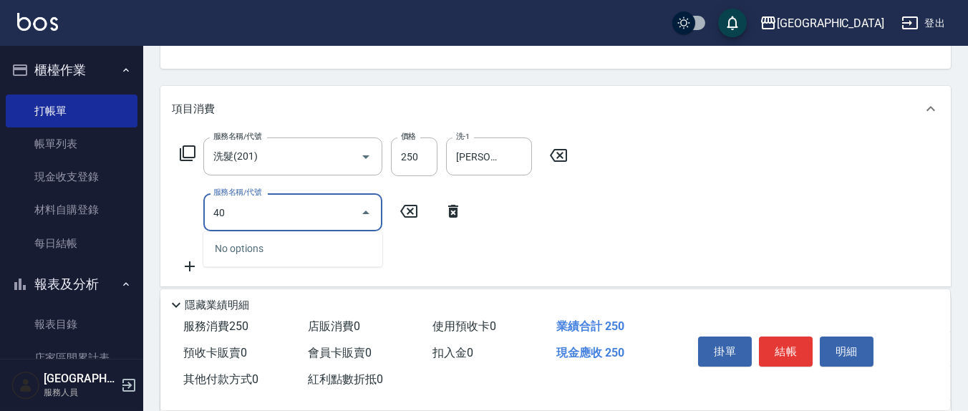
type input "401"
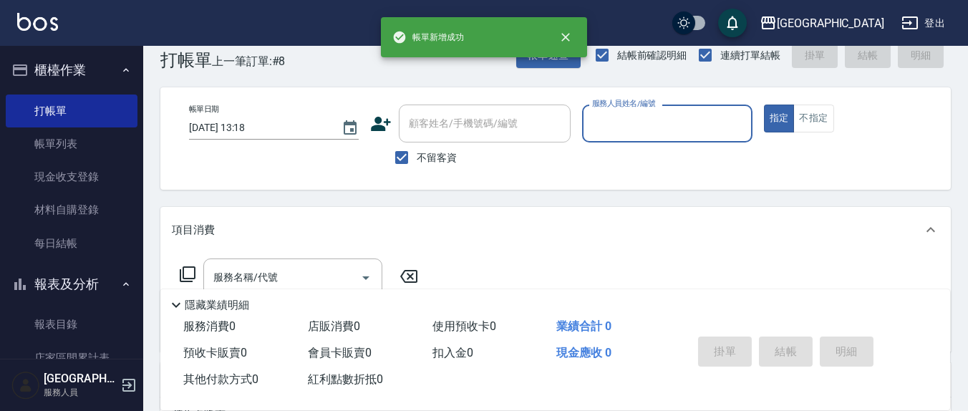
scroll to position [0, 0]
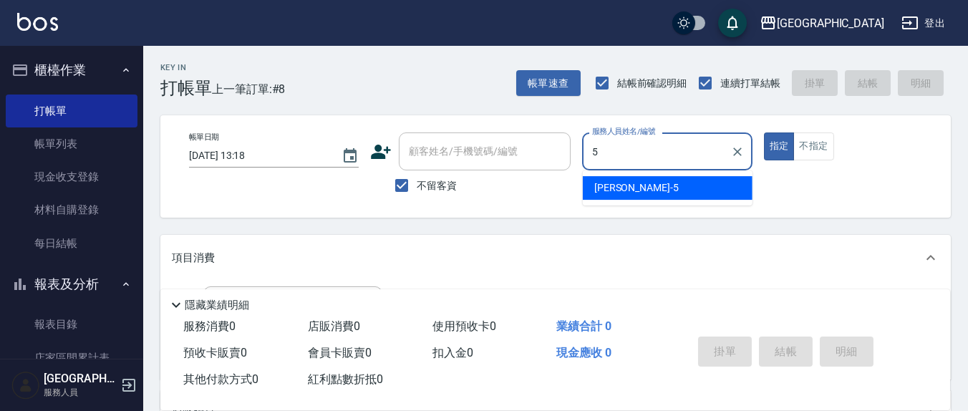
type input "[PERSON_NAME]5"
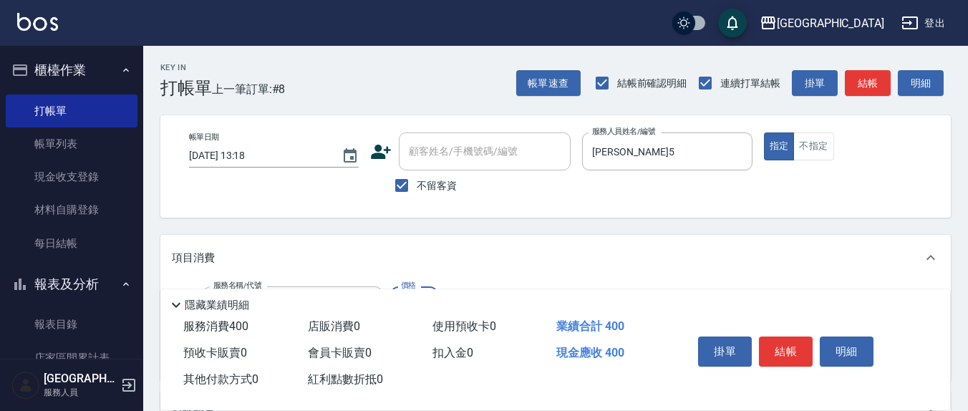
type input "剪髮(401)"
type input "350"
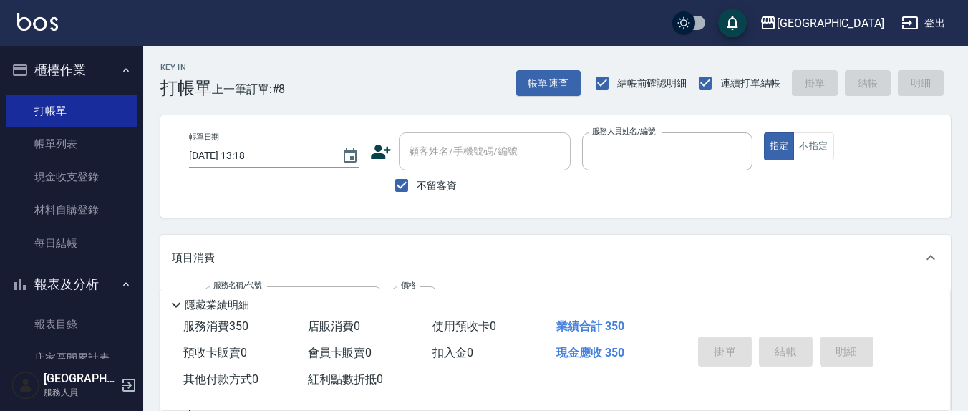
click at [764, 132] on button "指定" at bounding box center [779, 146] width 31 height 28
type input "[DATE] 13:19"
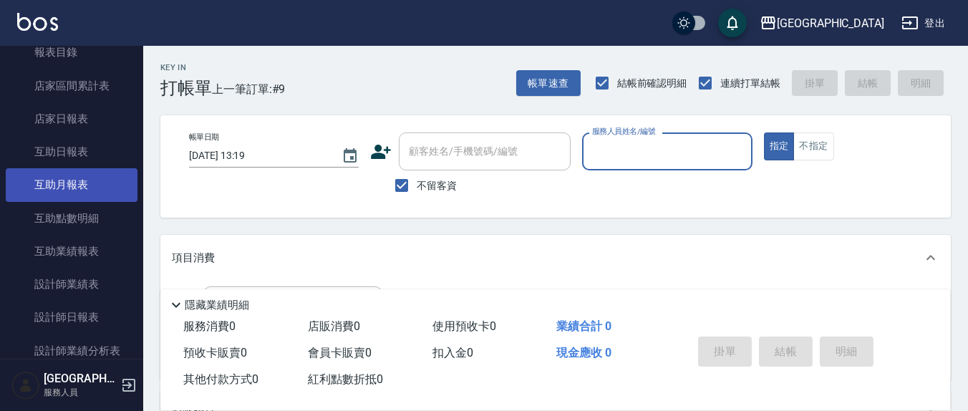
scroll to position [298, 0]
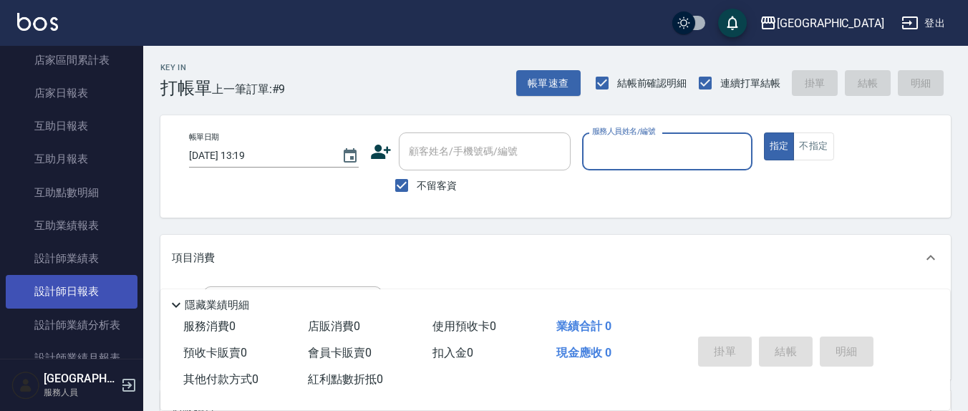
click at [74, 292] on link "設計師日報表" at bounding box center [72, 291] width 132 height 33
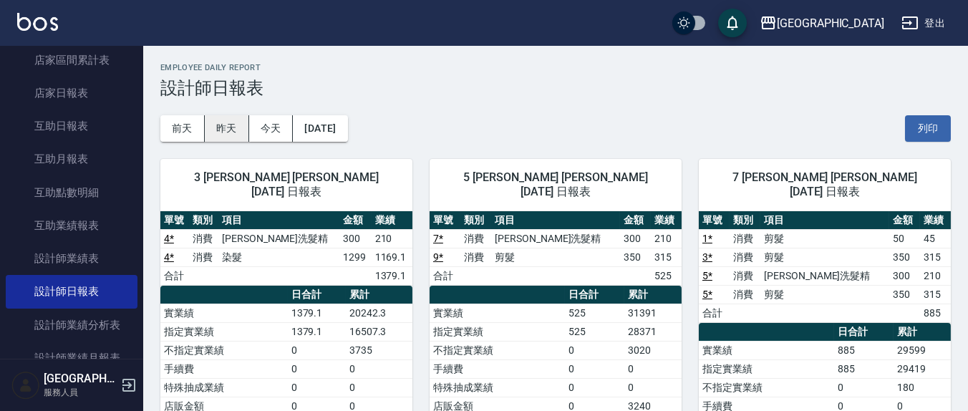
click at [227, 130] on button "昨天" at bounding box center [227, 128] width 44 height 26
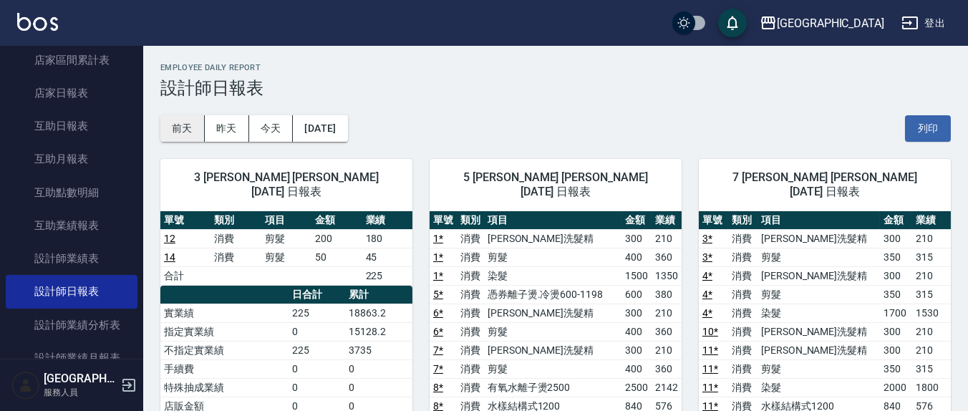
click at [184, 122] on button "前天" at bounding box center [182, 128] width 44 height 26
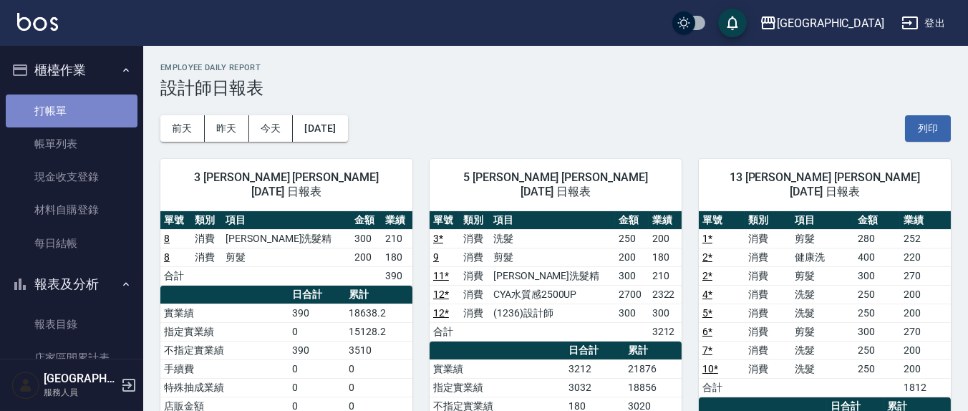
click at [74, 117] on link "打帳單" at bounding box center [72, 111] width 132 height 33
